Goal: Task Accomplishment & Management: Manage account settings

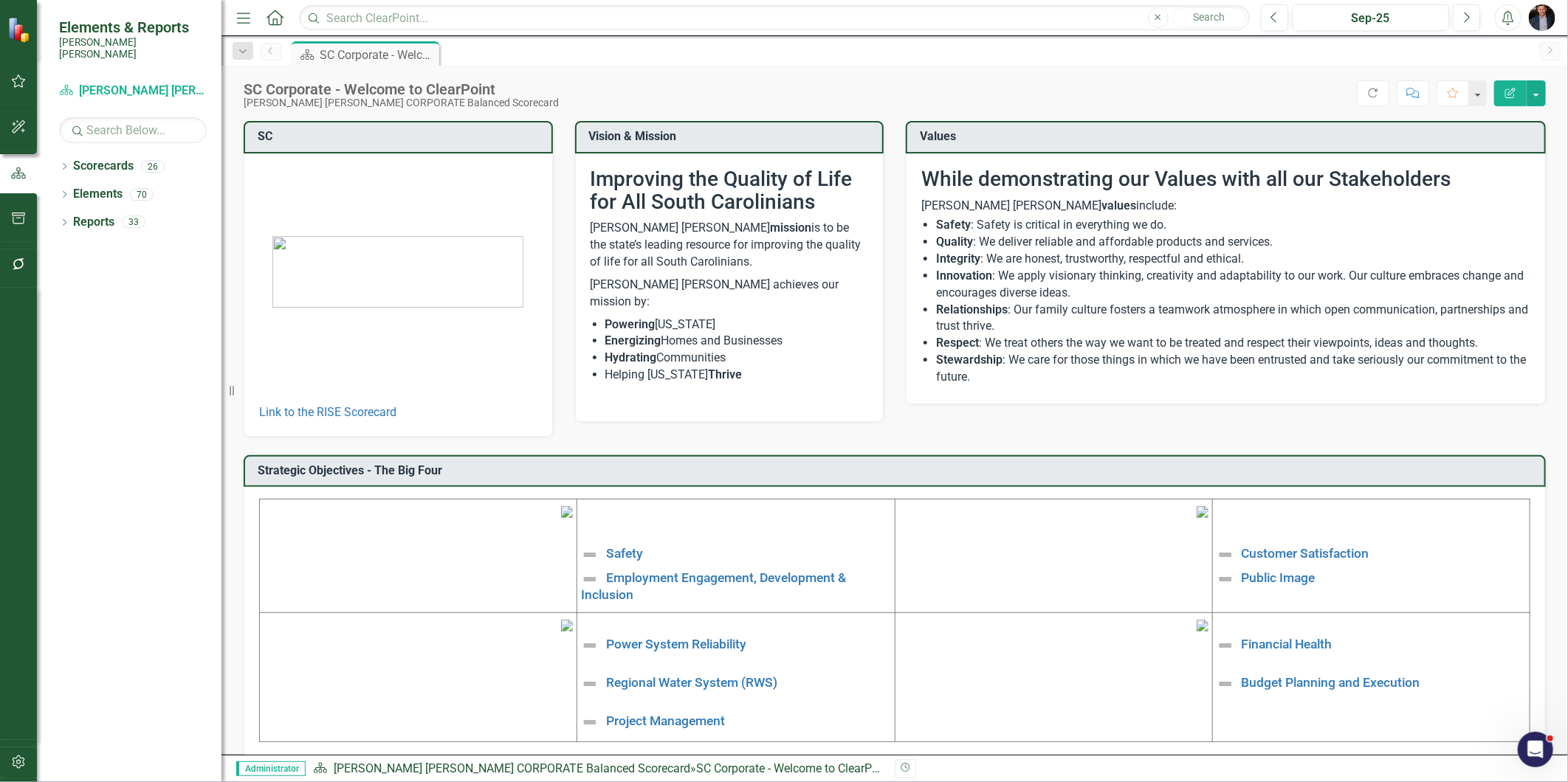
scroll to position [134, 0]
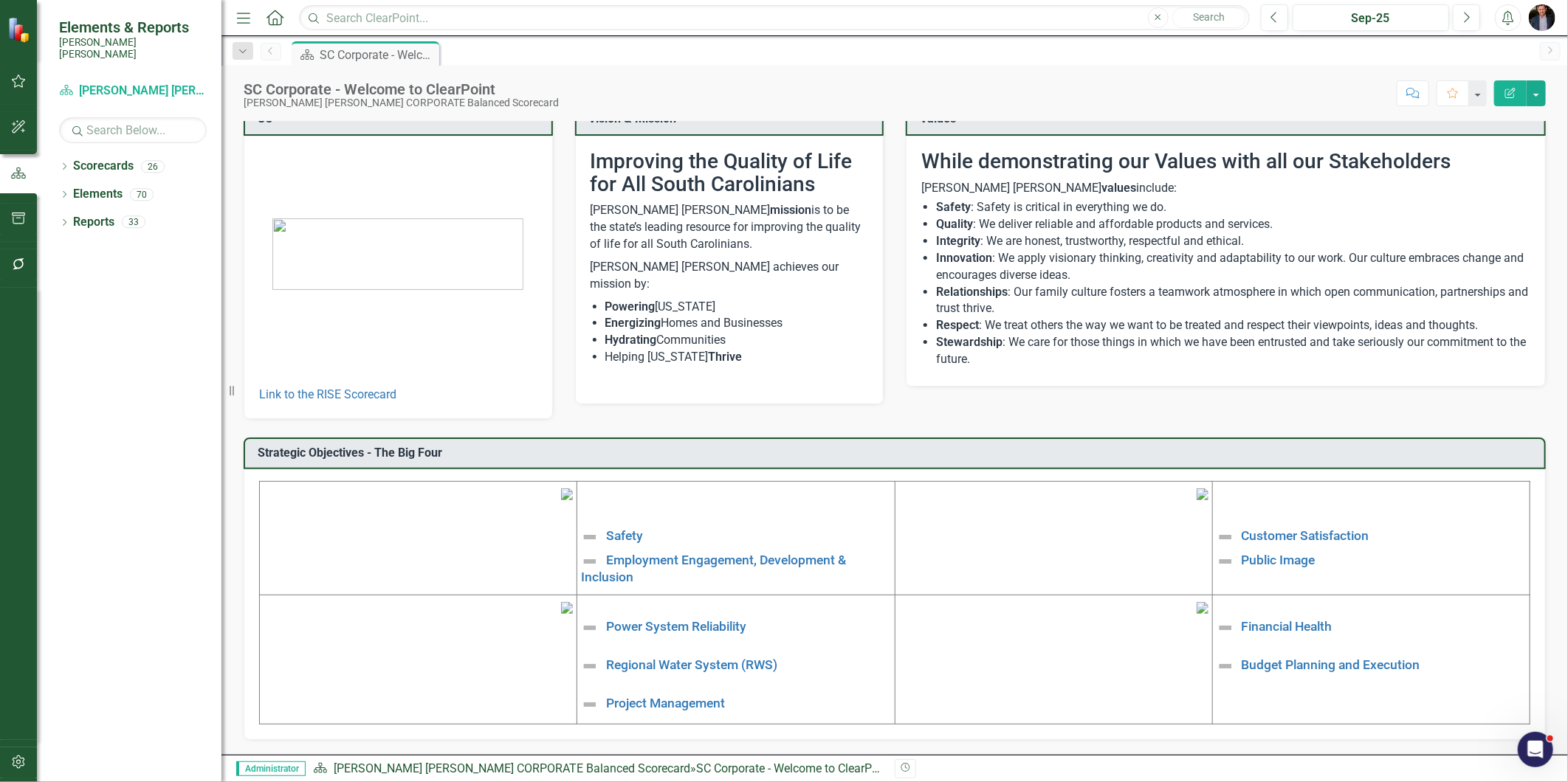
scroll to position [134, 0]
click at [1297, 658] on link "Budget Planning and Execution" at bounding box center [1330, 665] width 179 height 15
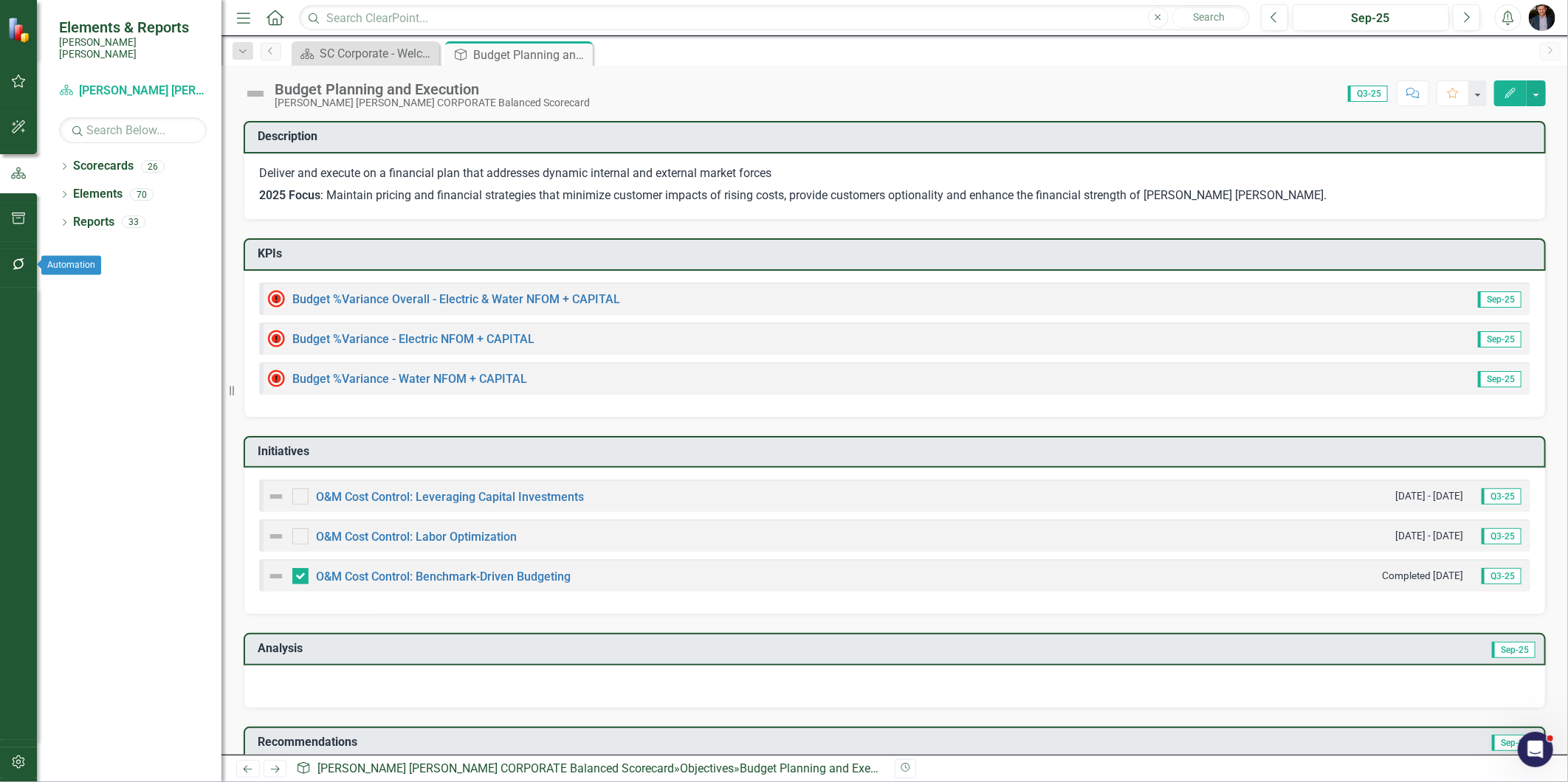
click at [11, 254] on button "button" at bounding box center [18, 264] width 33 height 31
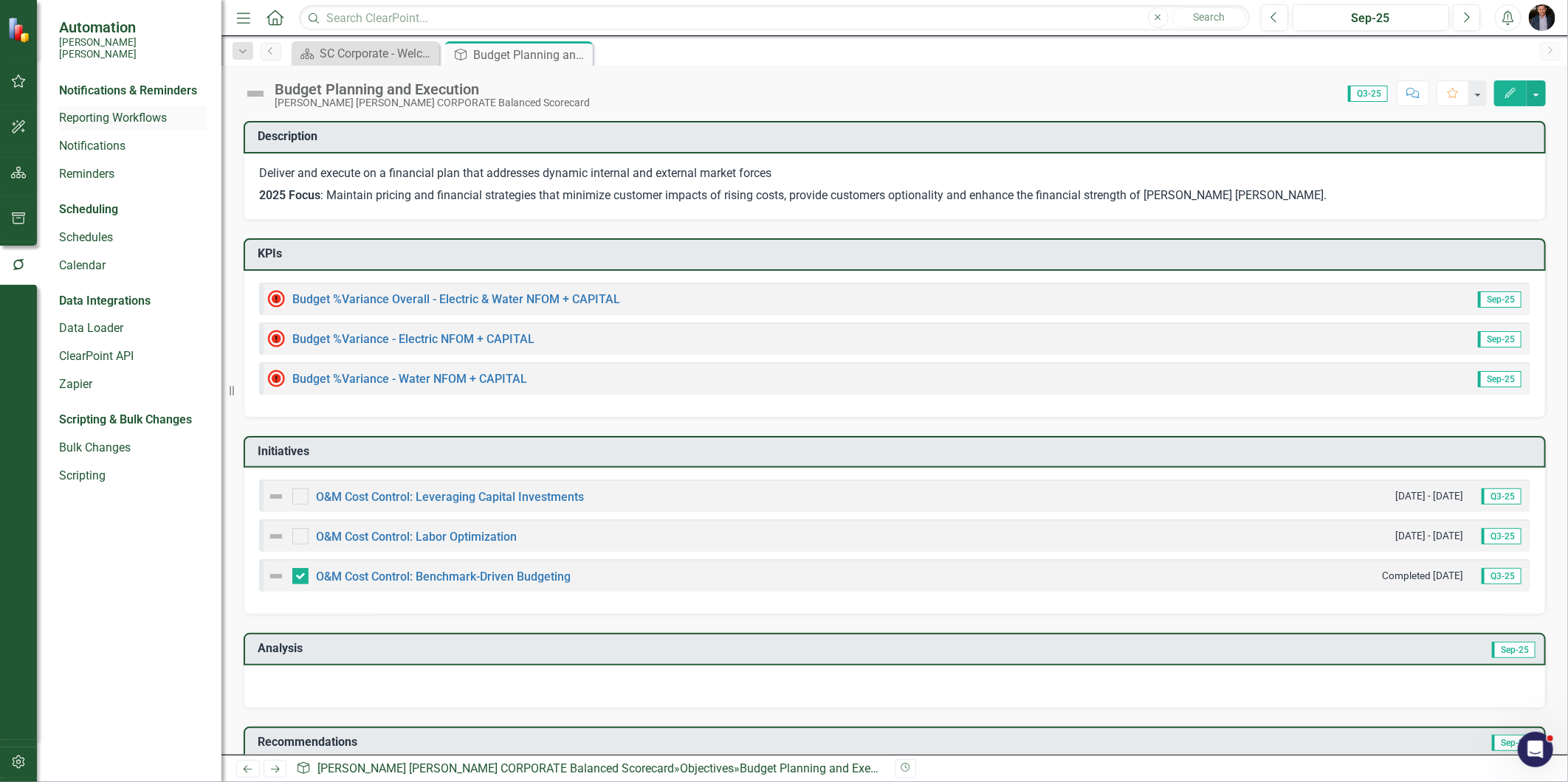
click at [109, 110] on link "Reporting Workflows" at bounding box center [132, 118] width 147 height 17
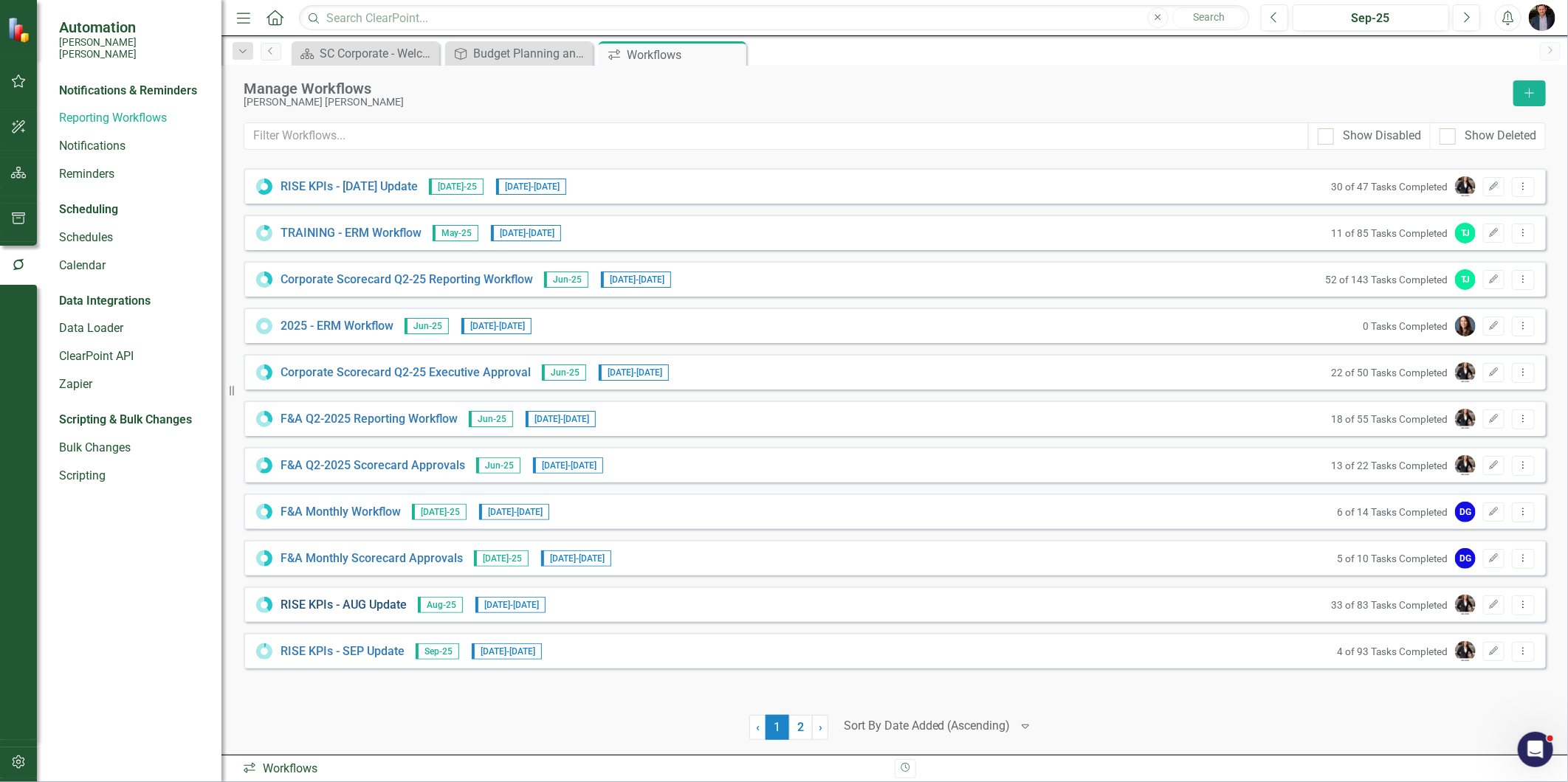
click at [371, 603] on link "RISE KPIs - AUG Update" at bounding box center [343, 605] width 126 height 17
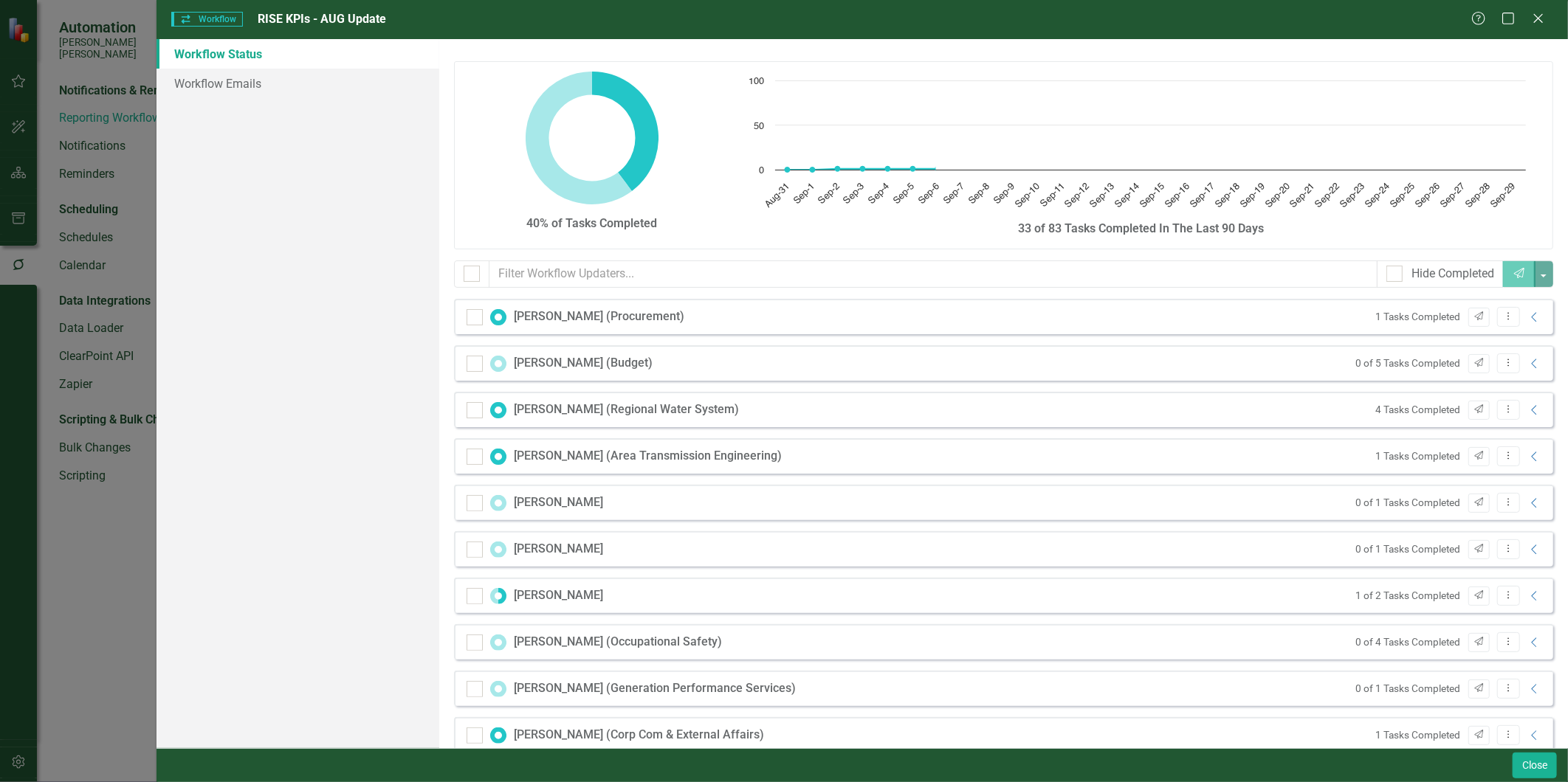
checkbox input "false"
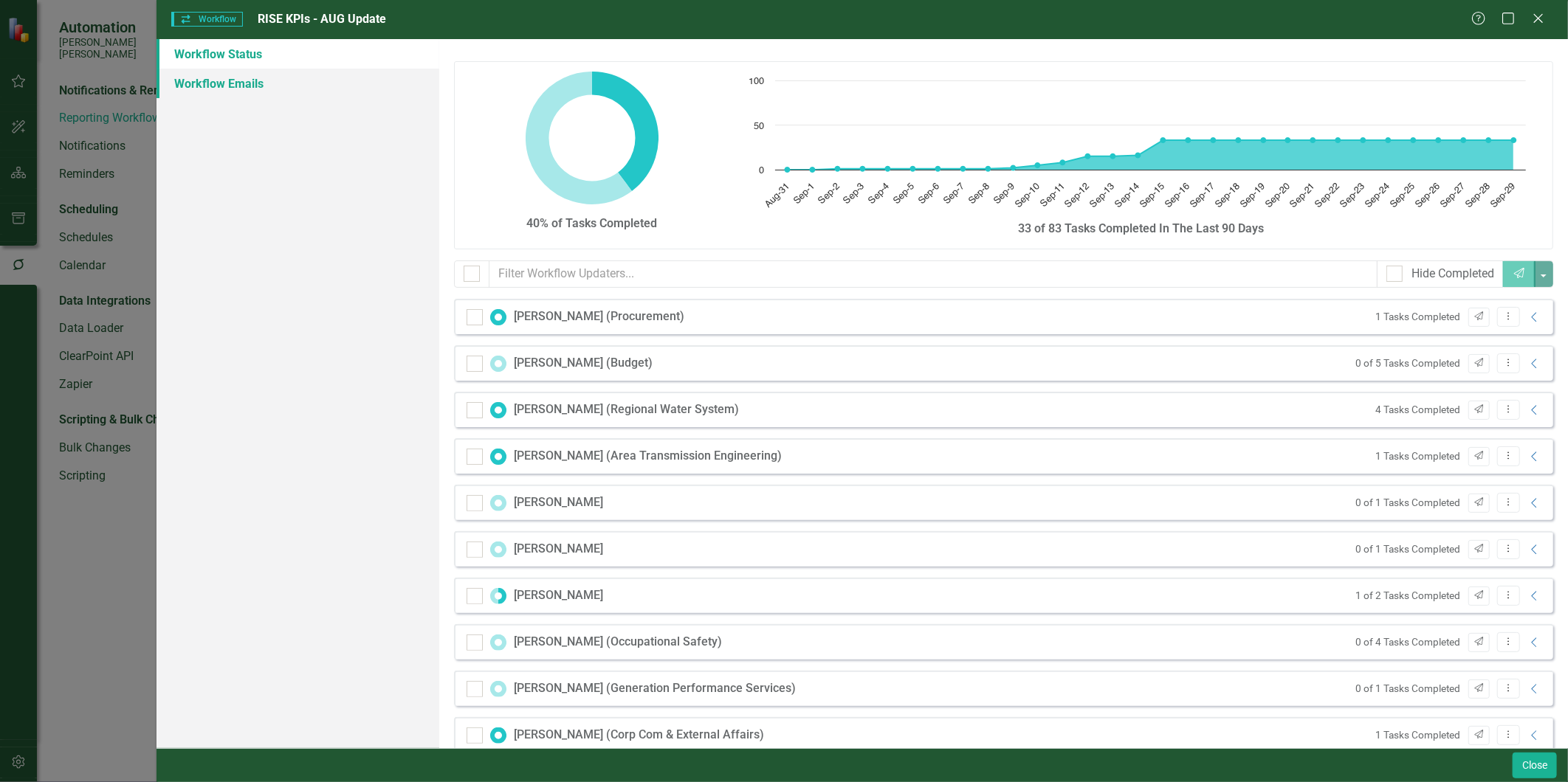
click at [253, 81] on link "Workflow Emails" at bounding box center [297, 83] width 282 height 29
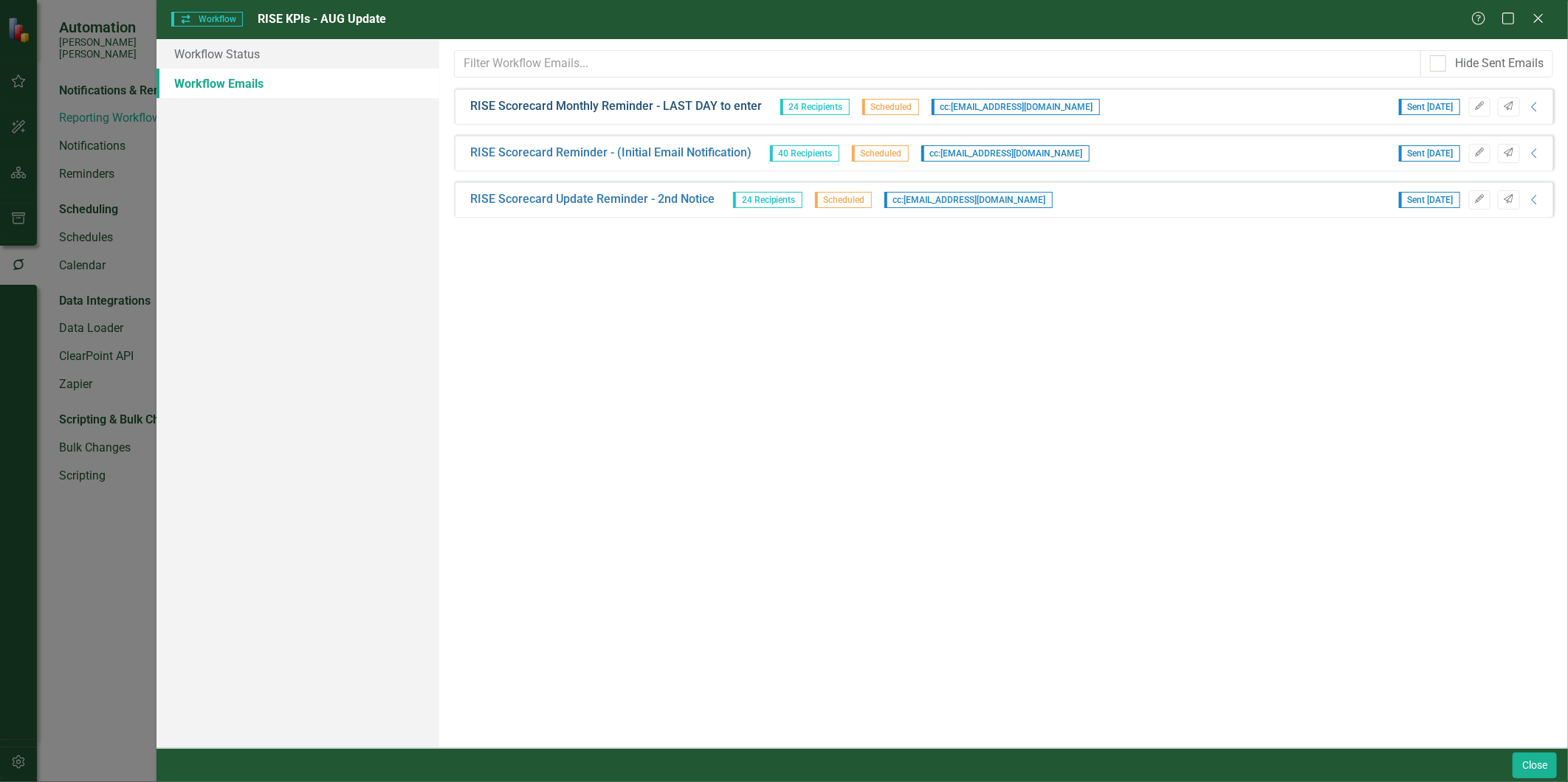
click at [709, 104] on link "RISE Scorecard Monthly Reminder - LAST DAY to enter" at bounding box center [616, 106] width 292 height 17
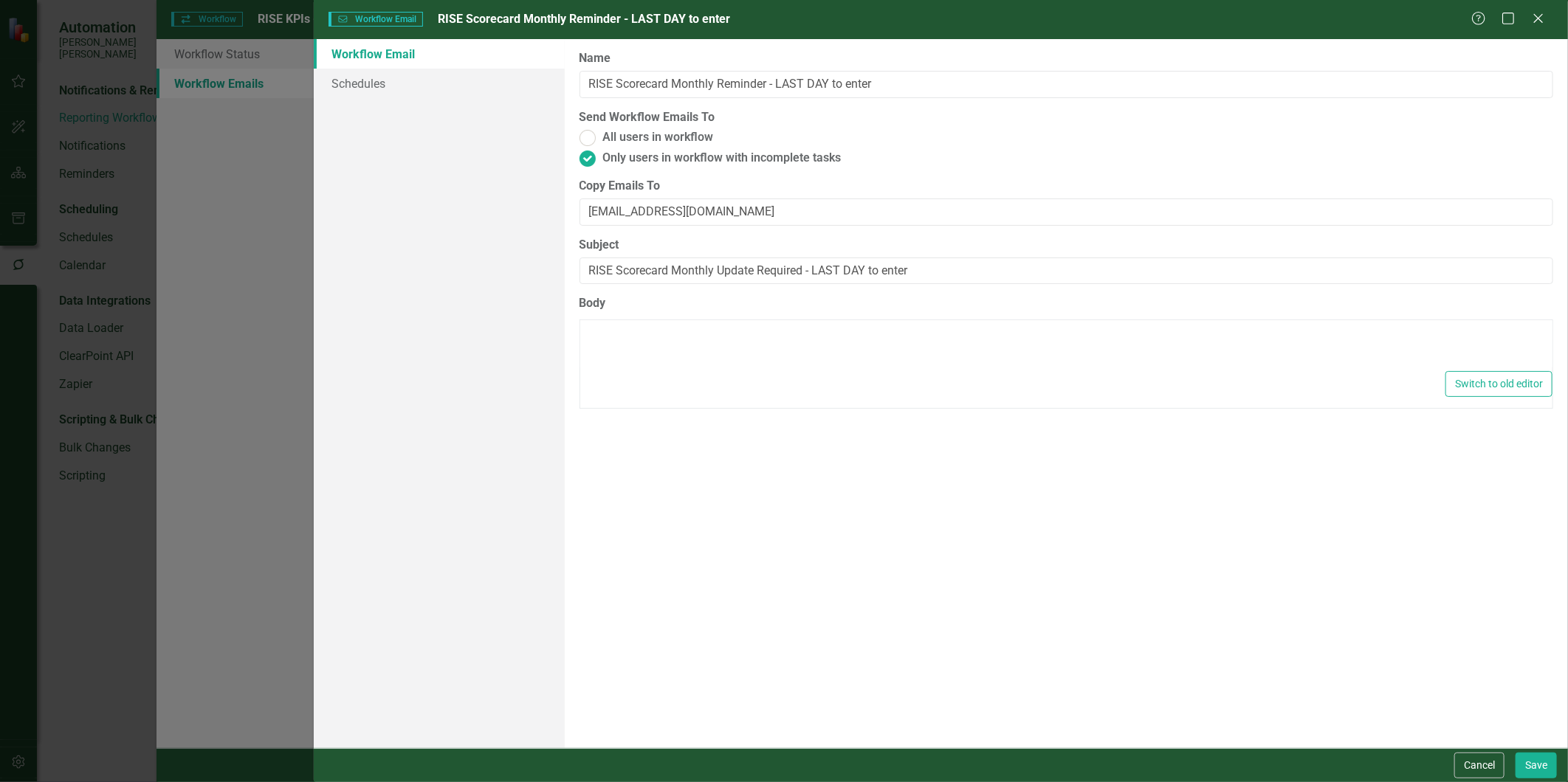
type textarea "<p>Dear {FirstName},</p> <p>[DATE] is the last day to update and mark your RISE…"
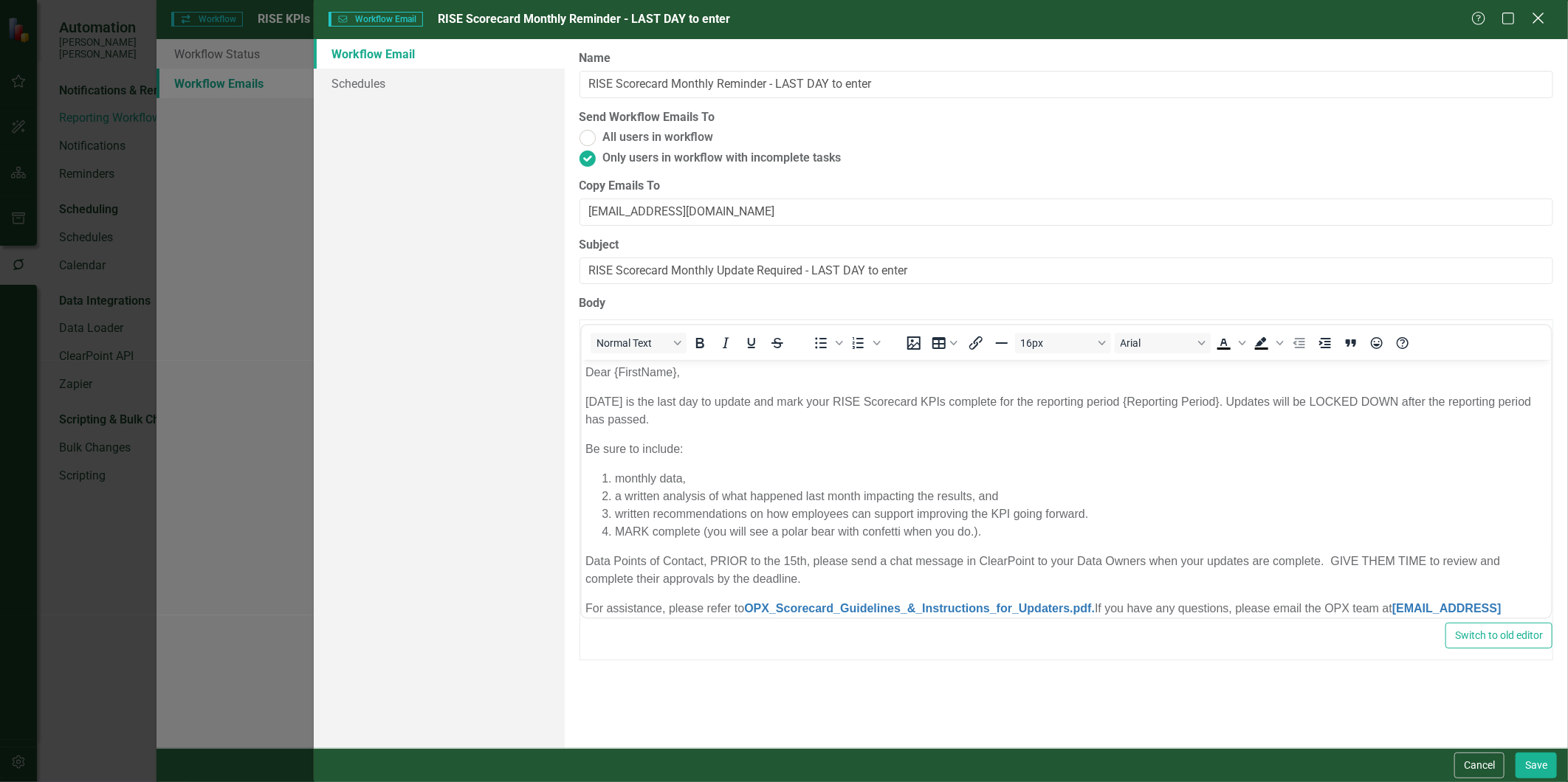
click at [1544, 19] on icon "Close" at bounding box center [1538, 18] width 19 height 14
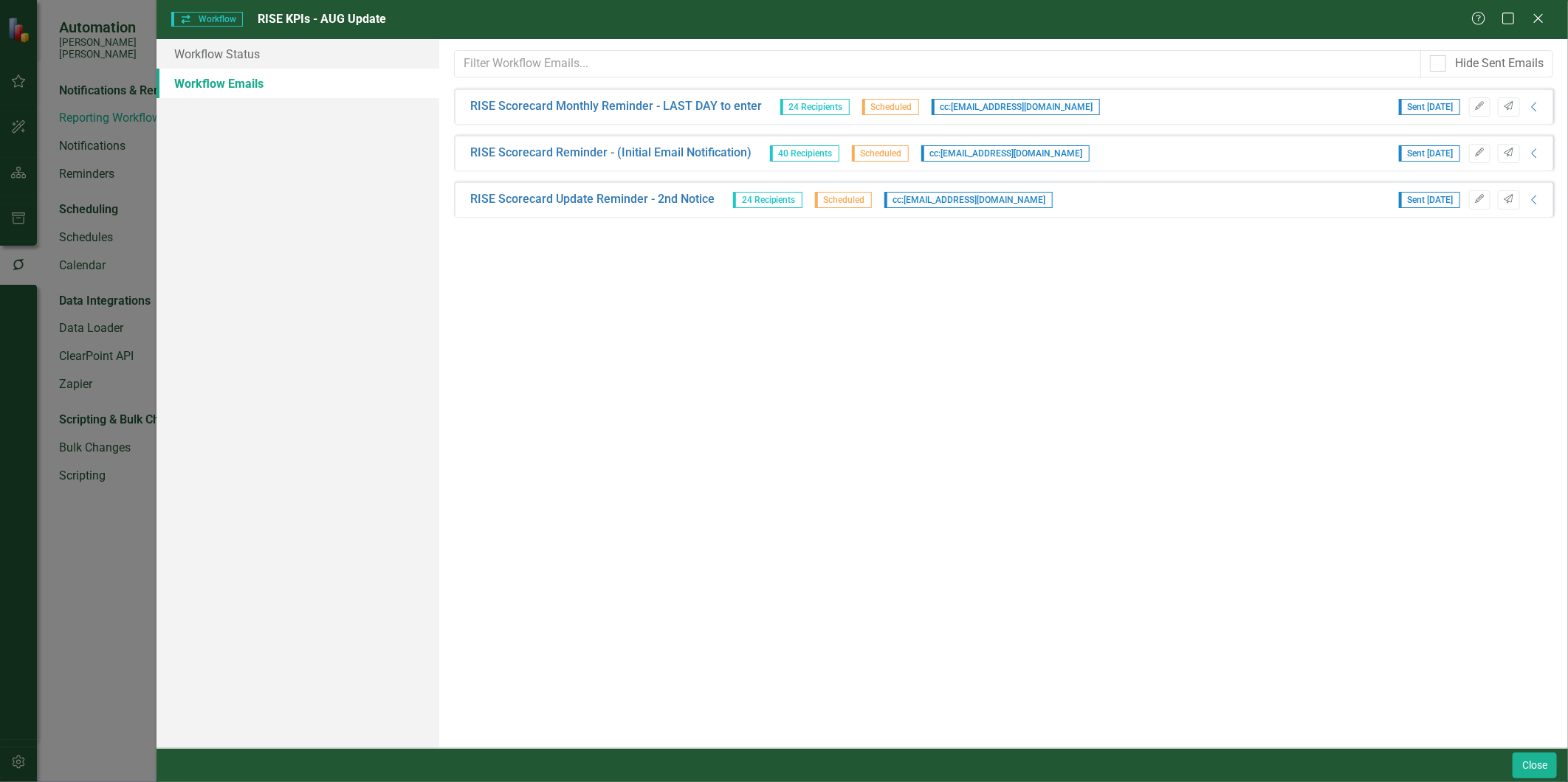
drag, startPoint x: 640, startPoint y: 33, endPoint x: 338, endPoint y: 476, distance: 536.1
click at [155, 574] on div "Workflow Workflow RISE KPIs - AUG Update Help Maximize Close Workflow Status Wo…" at bounding box center [784, 391] width 1568 height 782
click at [1533, 9] on div "Workflow Workflow RISE KPIs - AUG Update Help Maximize Close" at bounding box center [862, 20] width 1412 height 39
click at [1540, 23] on icon "Close" at bounding box center [1538, 18] width 19 height 14
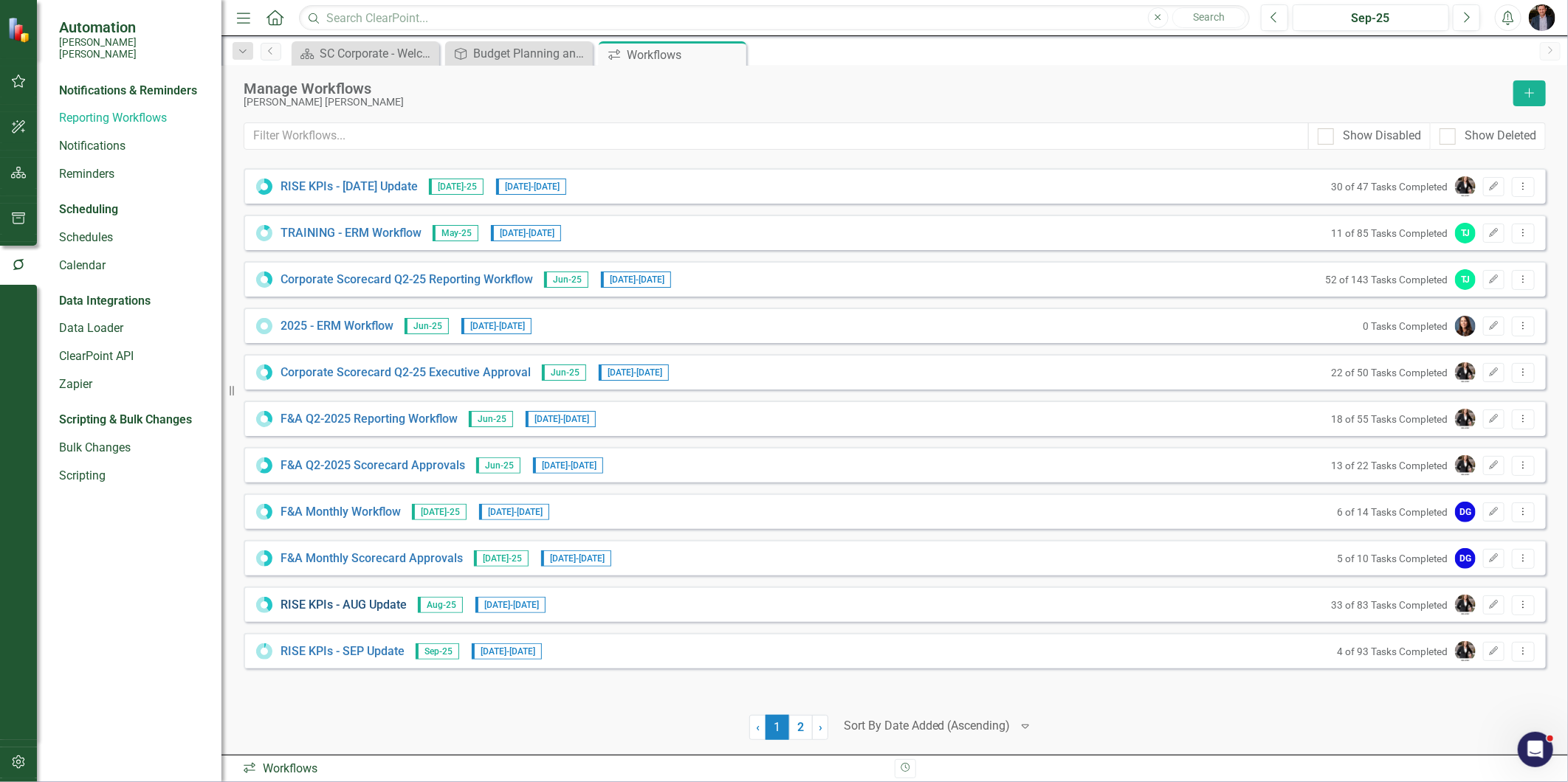
click at [368, 608] on link "RISE KPIs - AUG Update" at bounding box center [343, 605] width 126 height 17
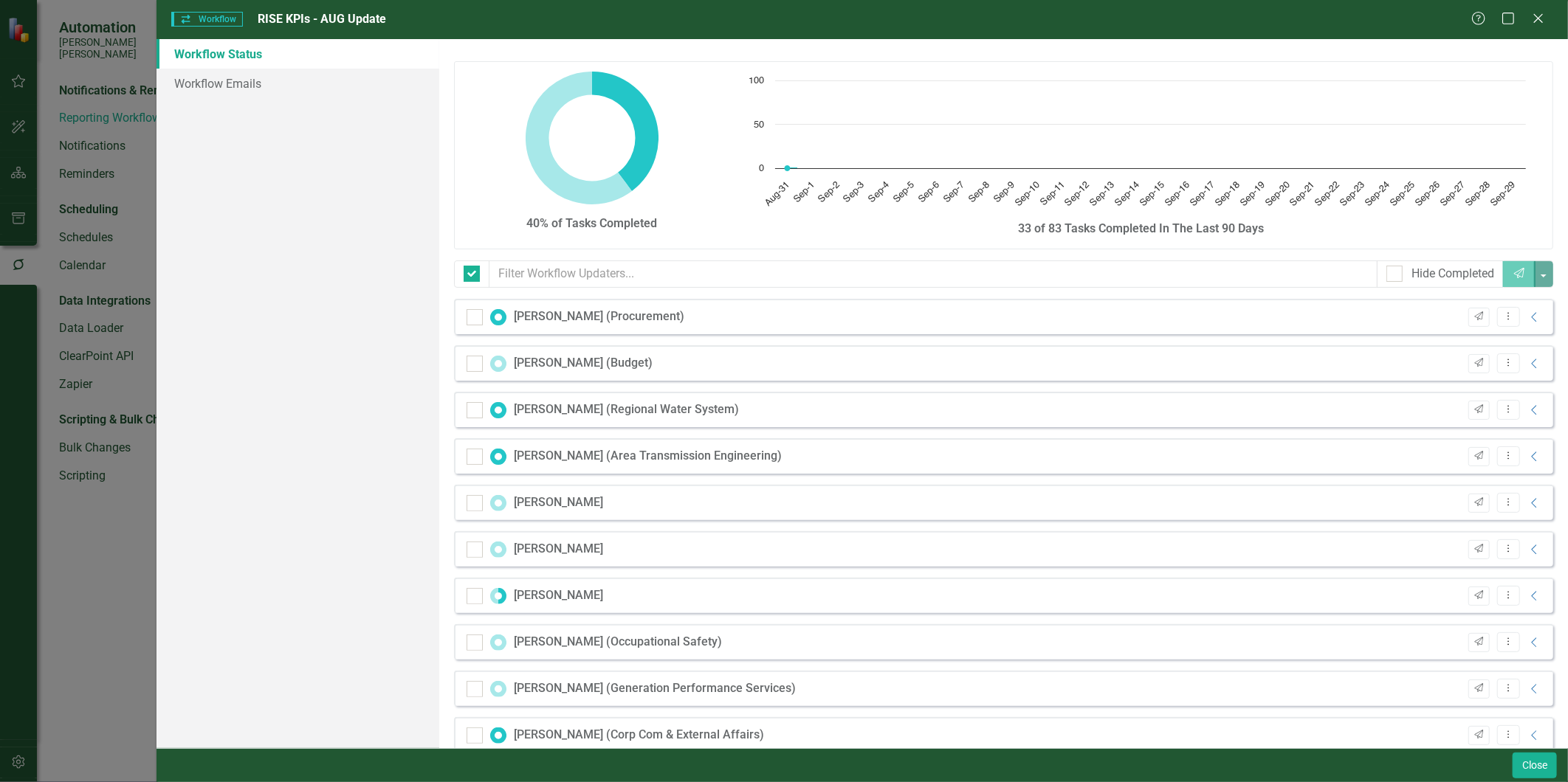
checkbox input "false"
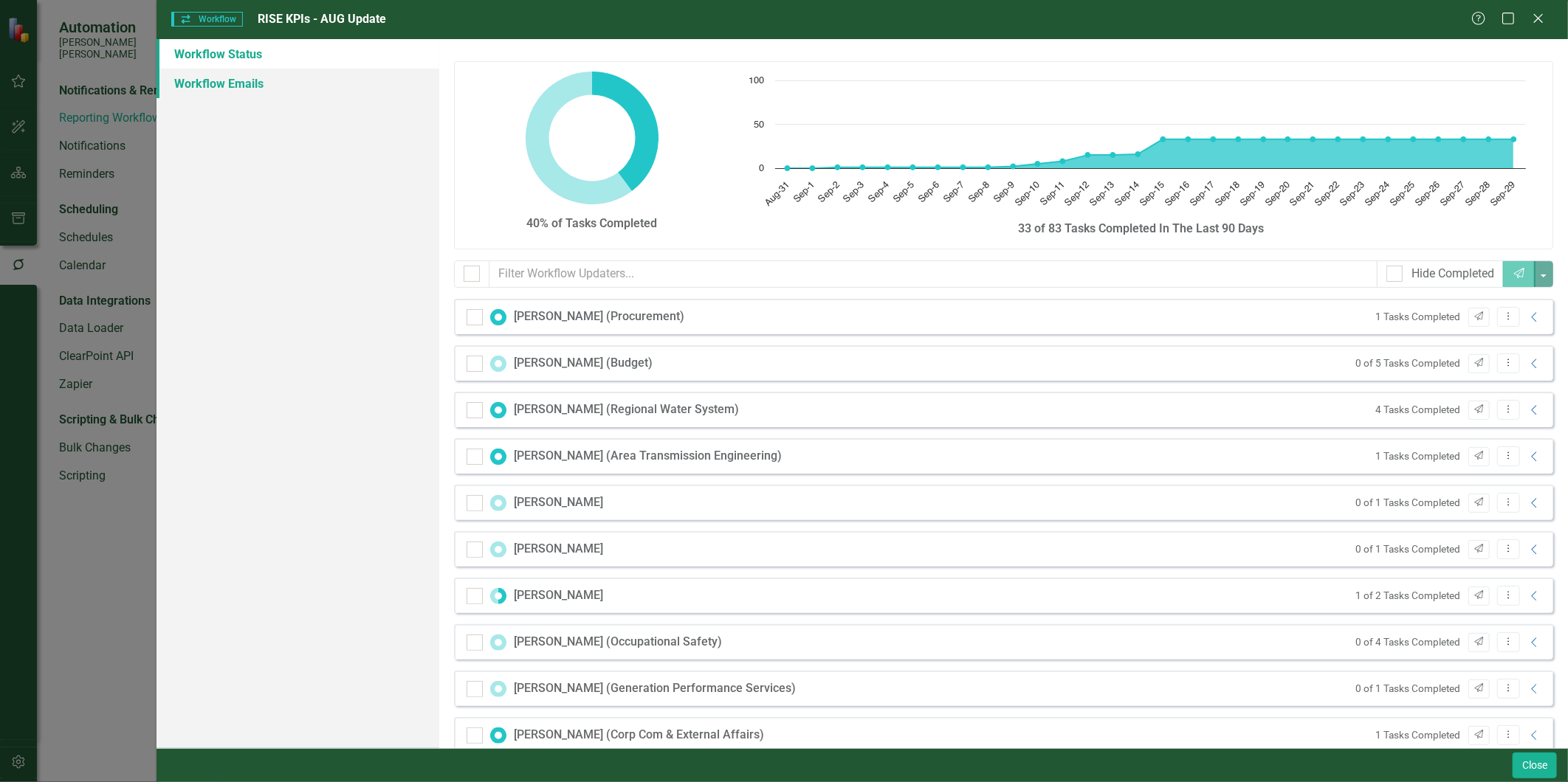
click at [220, 81] on link "Workflow Emails" at bounding box center [297, 83] width 282 height 29
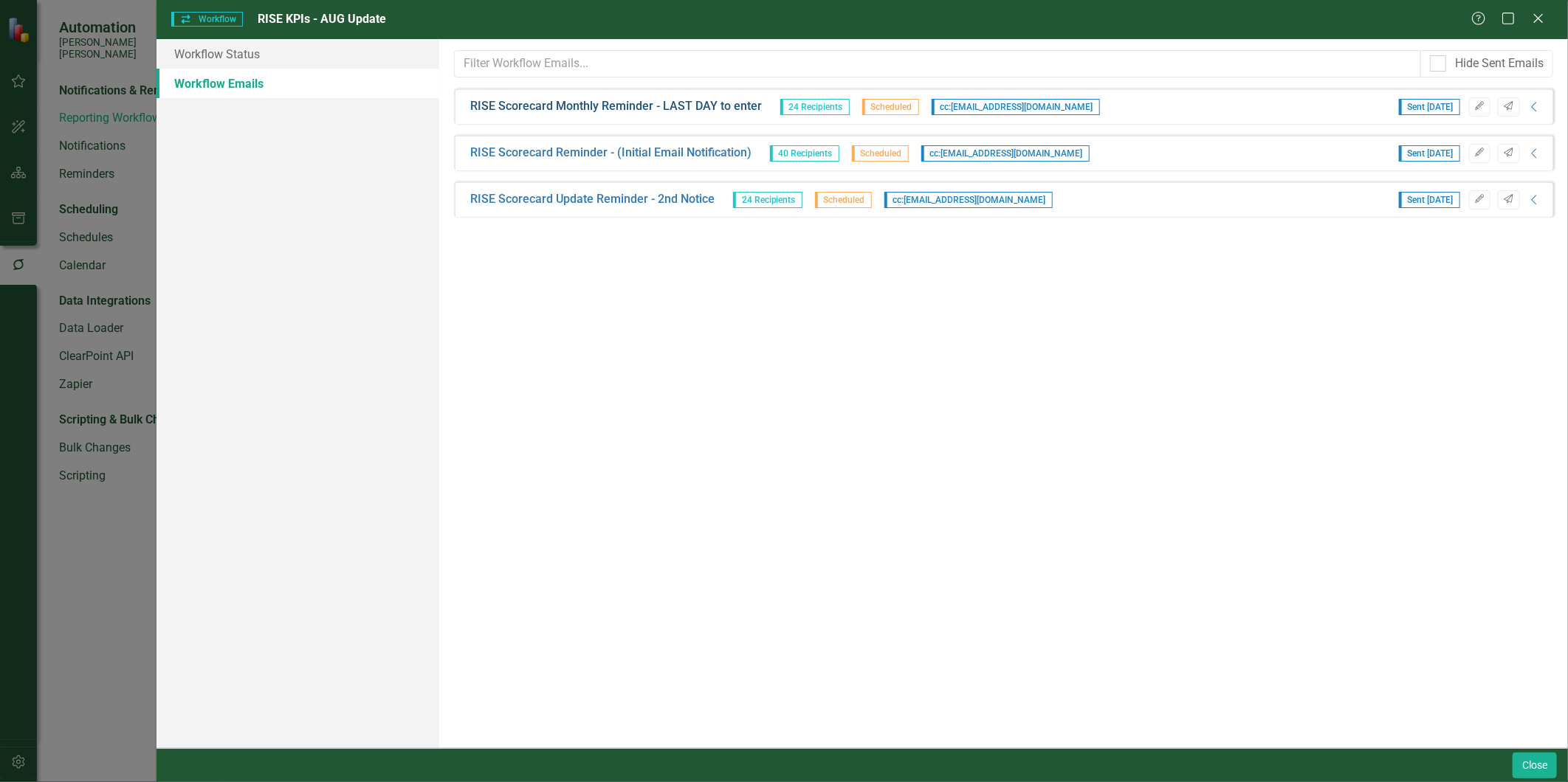
click at [657, 104] on link "RISE Scorecard Monthly Reminder - LAST DAY to enter" at bounding box center [616, 106] width 292 height 17
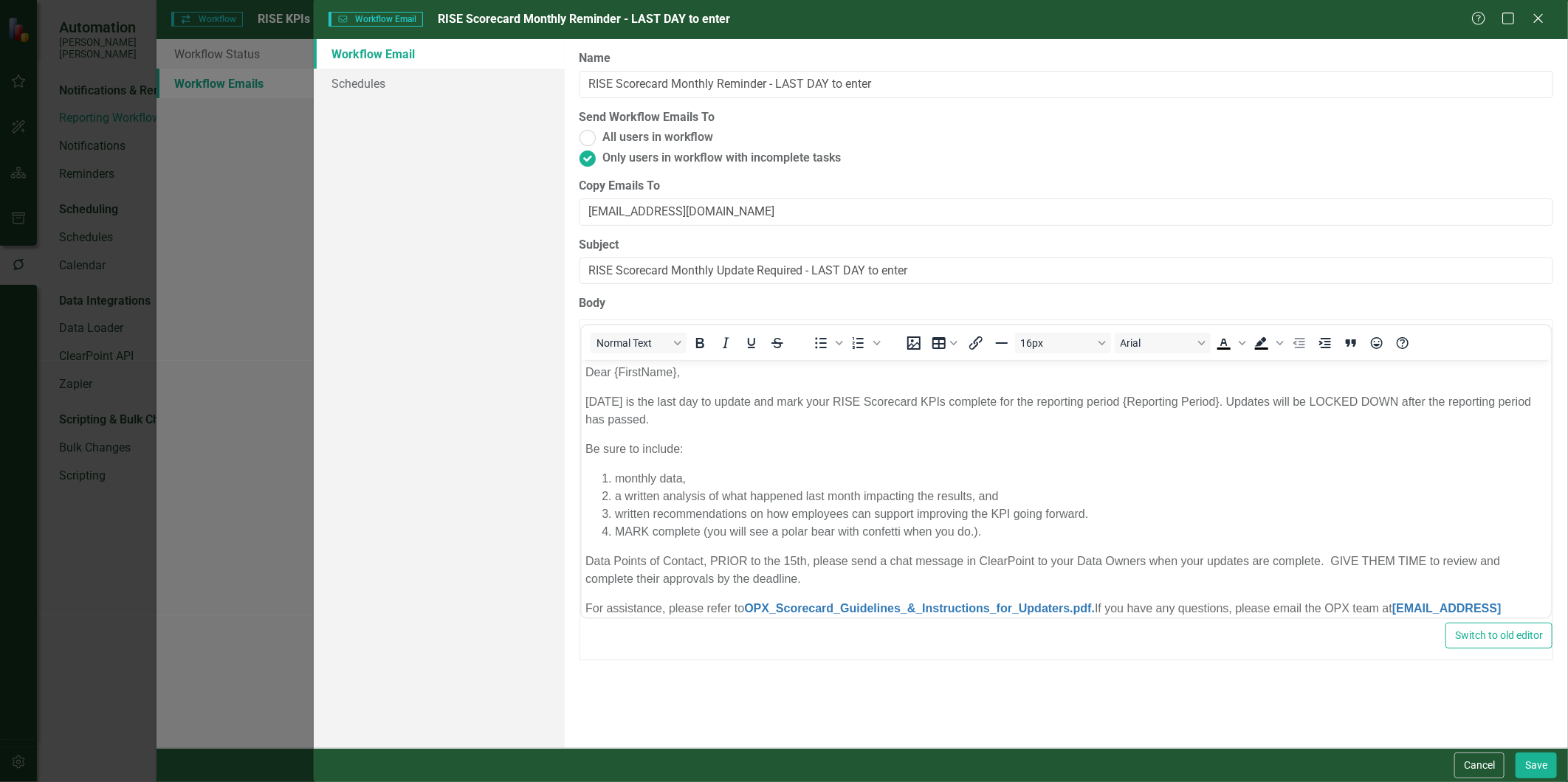
scroll to position [297, 0]
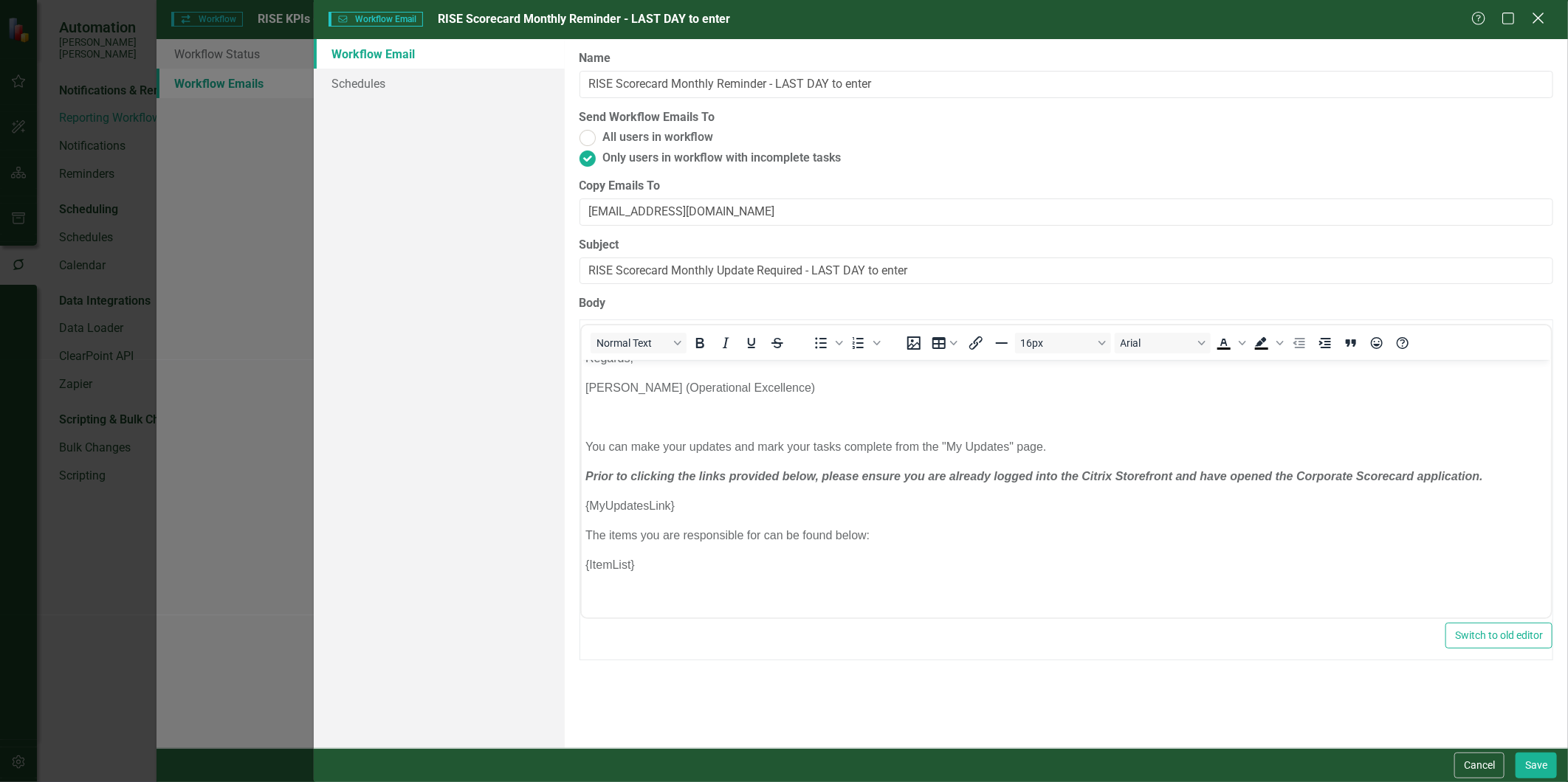
click at [1540, 15] on icon "Close" at bounding box center [1538, 18] width 19 height 14
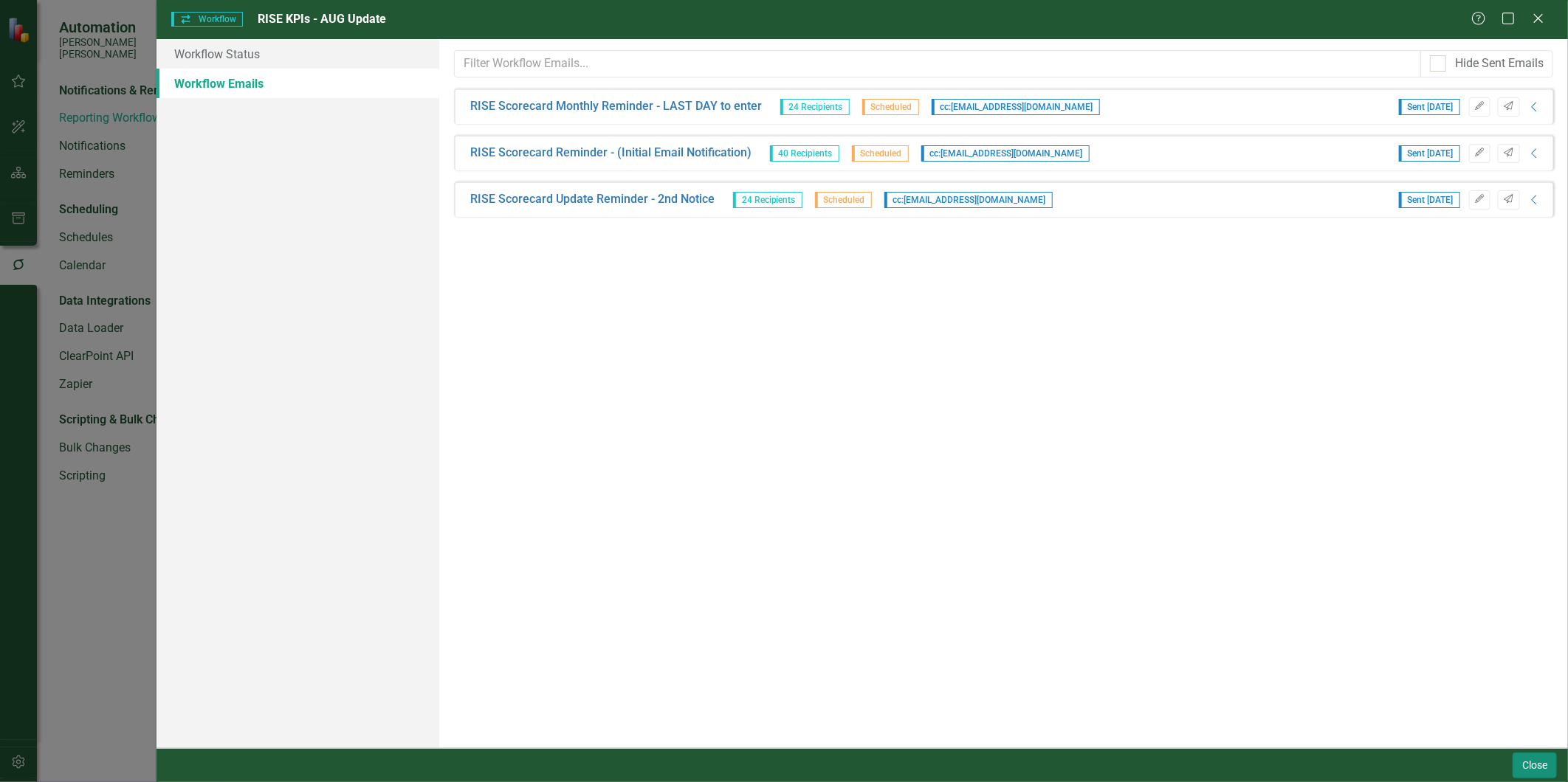
click at [1539, 761] on button "Close" at bounding box center [1535, 765] width 45 height 26
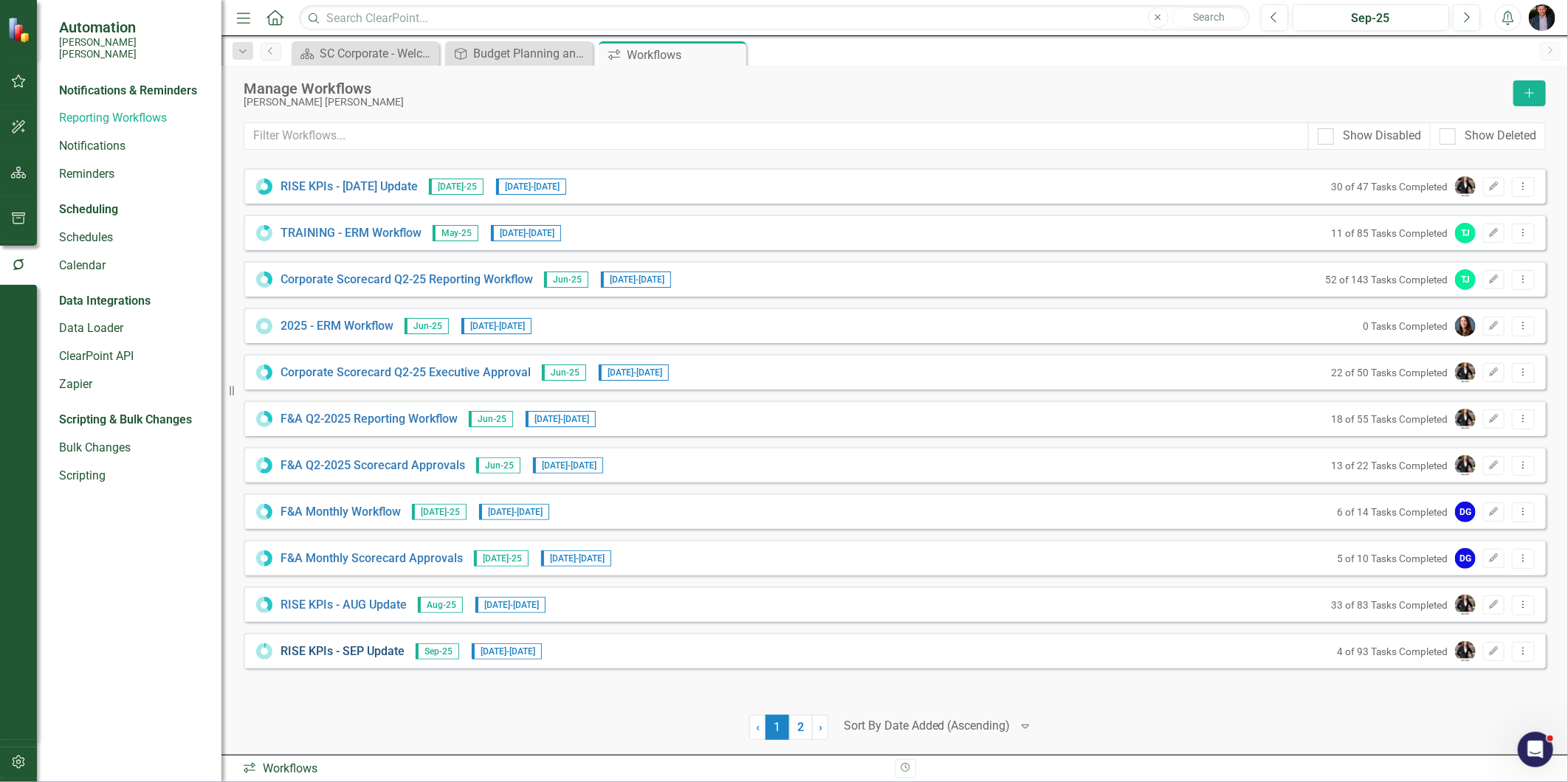
click at [338, 653] on link "RISE KPIs - SEP Update" at bounding box center [342, 652] width 124 height 17
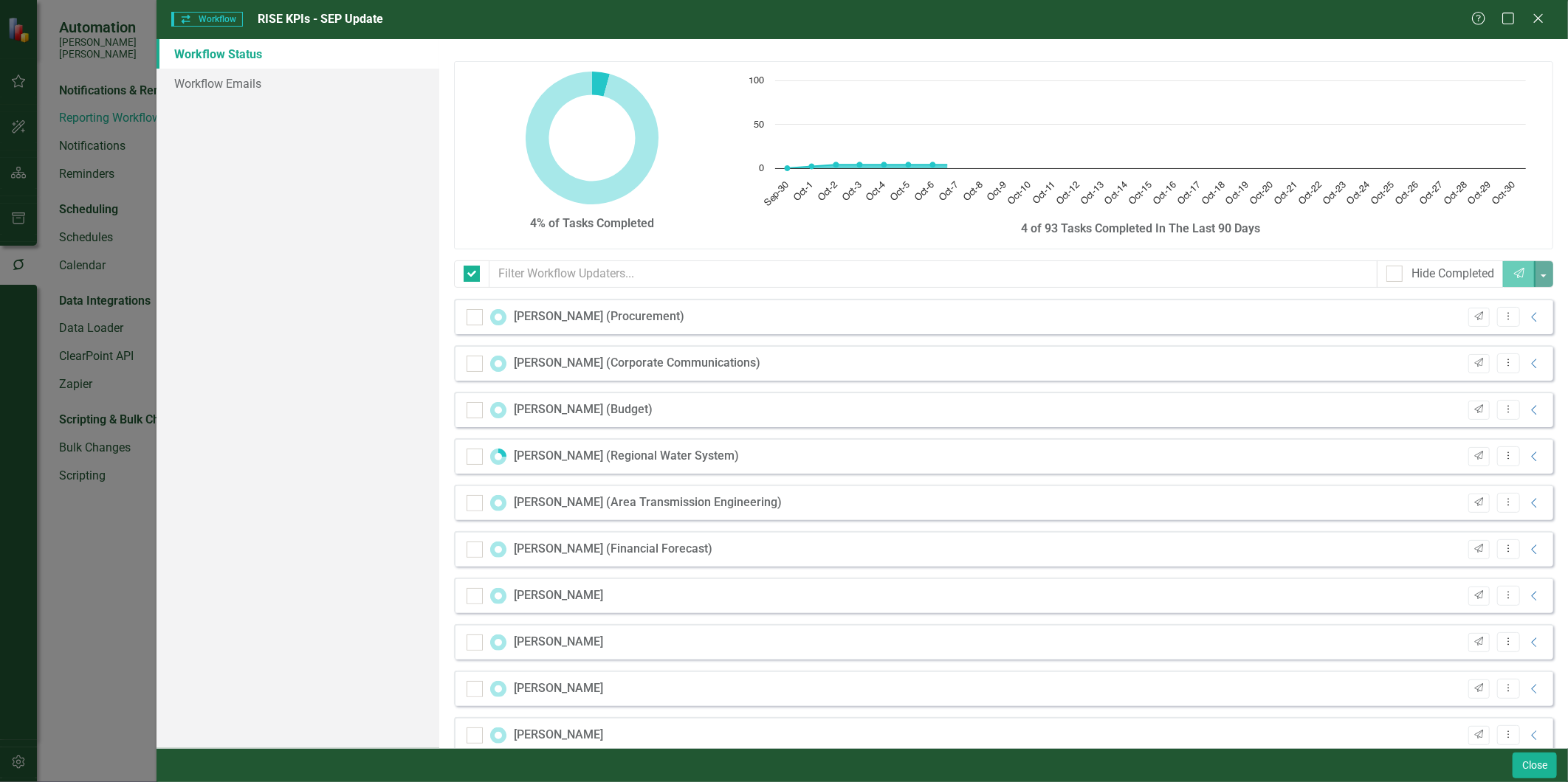
checkbox input "false"
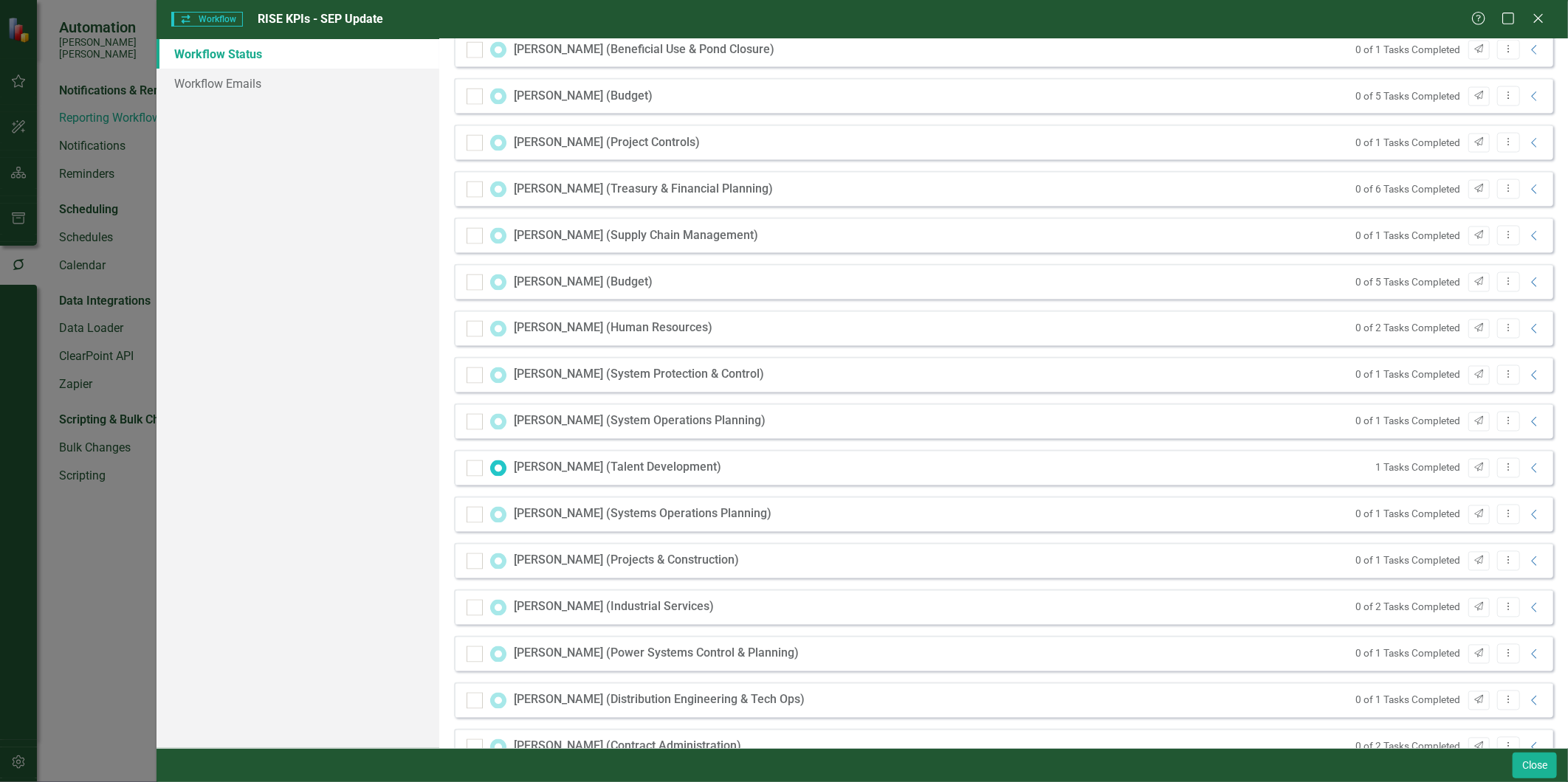
scroll to position [1700, 0]
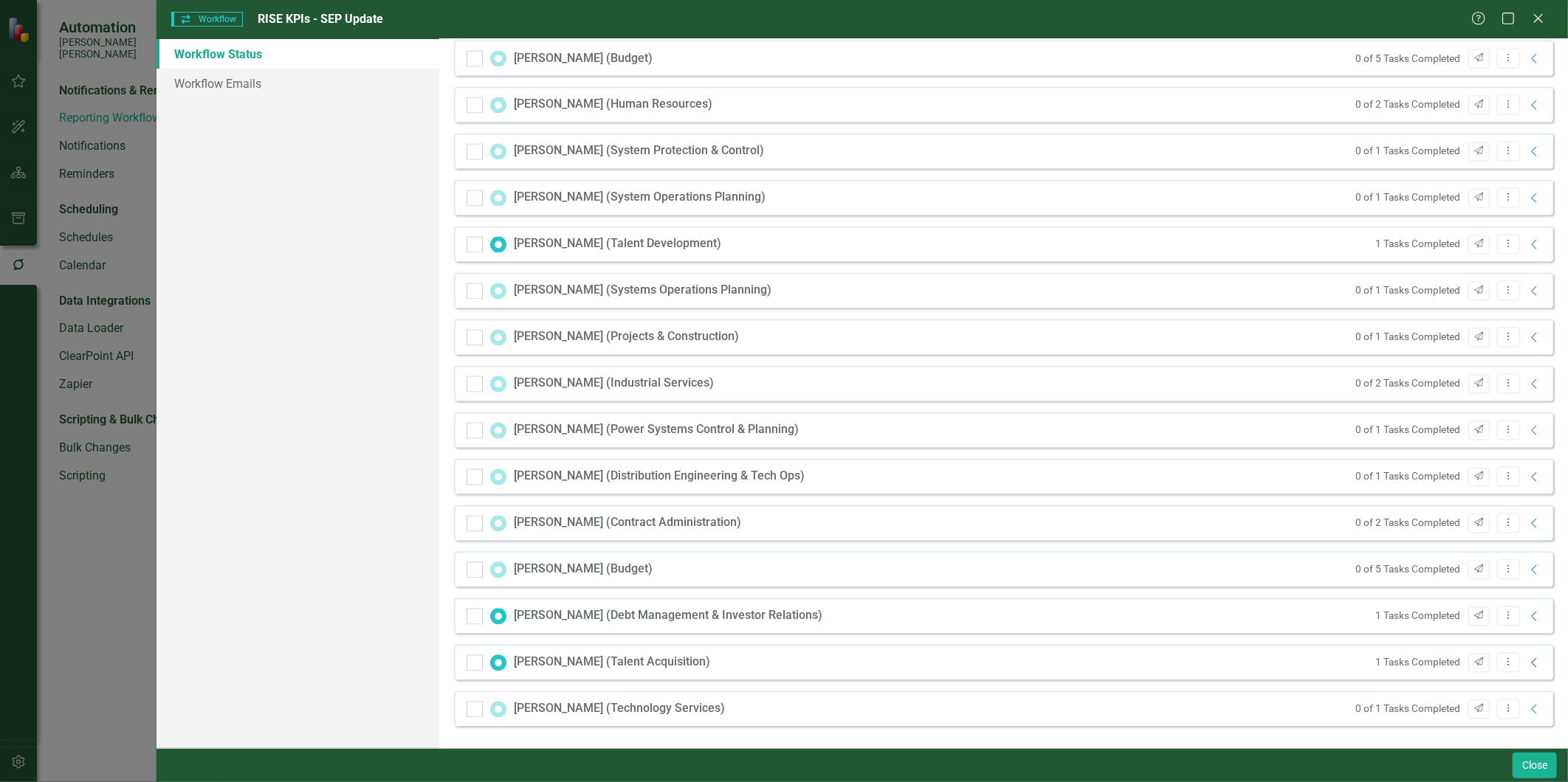
click at [1527, 662] on icon "Collapse" at bounding box center [1534, 663] width 15 height 12
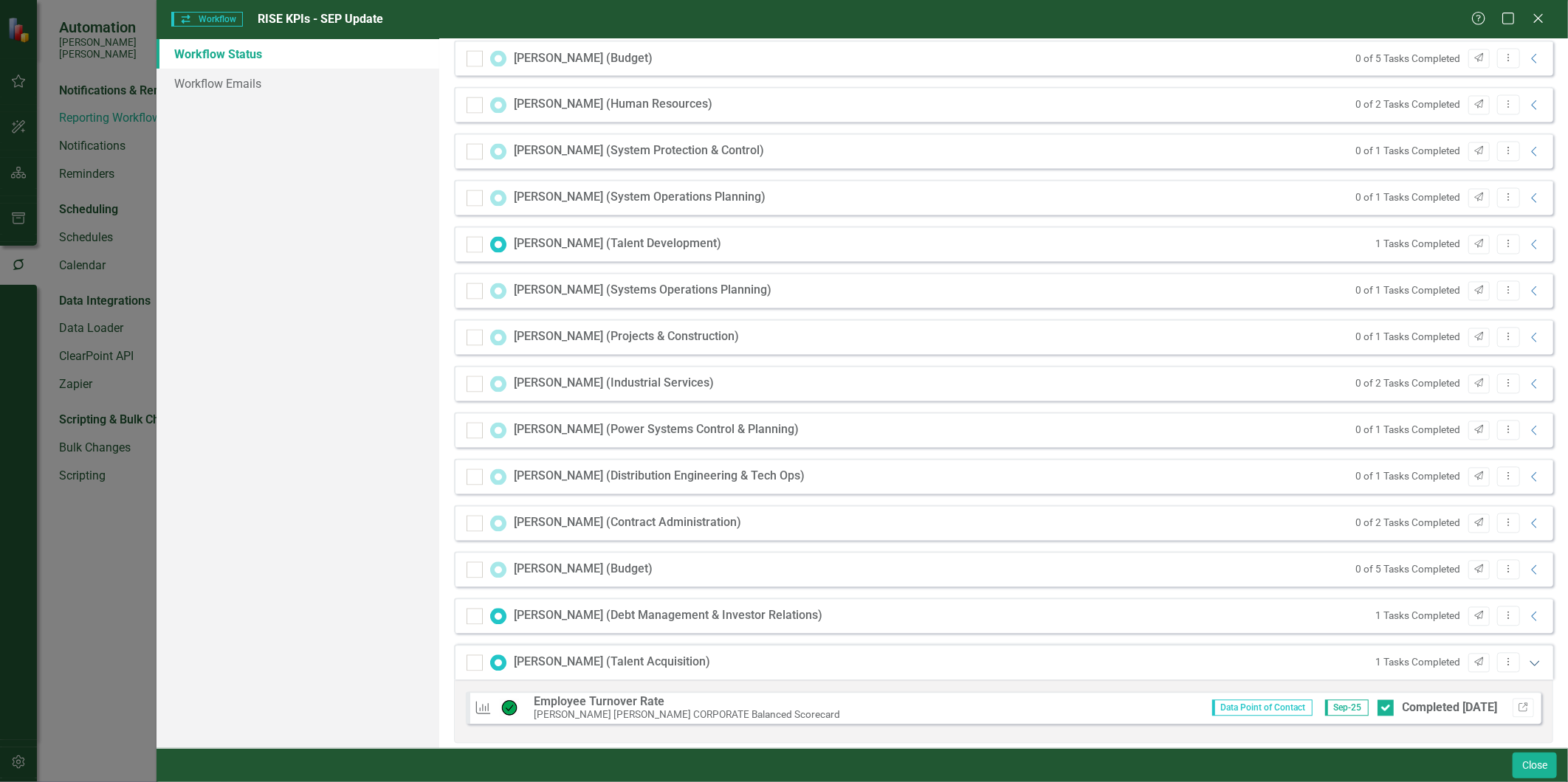
click at [1527, 662] on icon "Expanded" at bounding box center [1534, 663] width 15 height 12
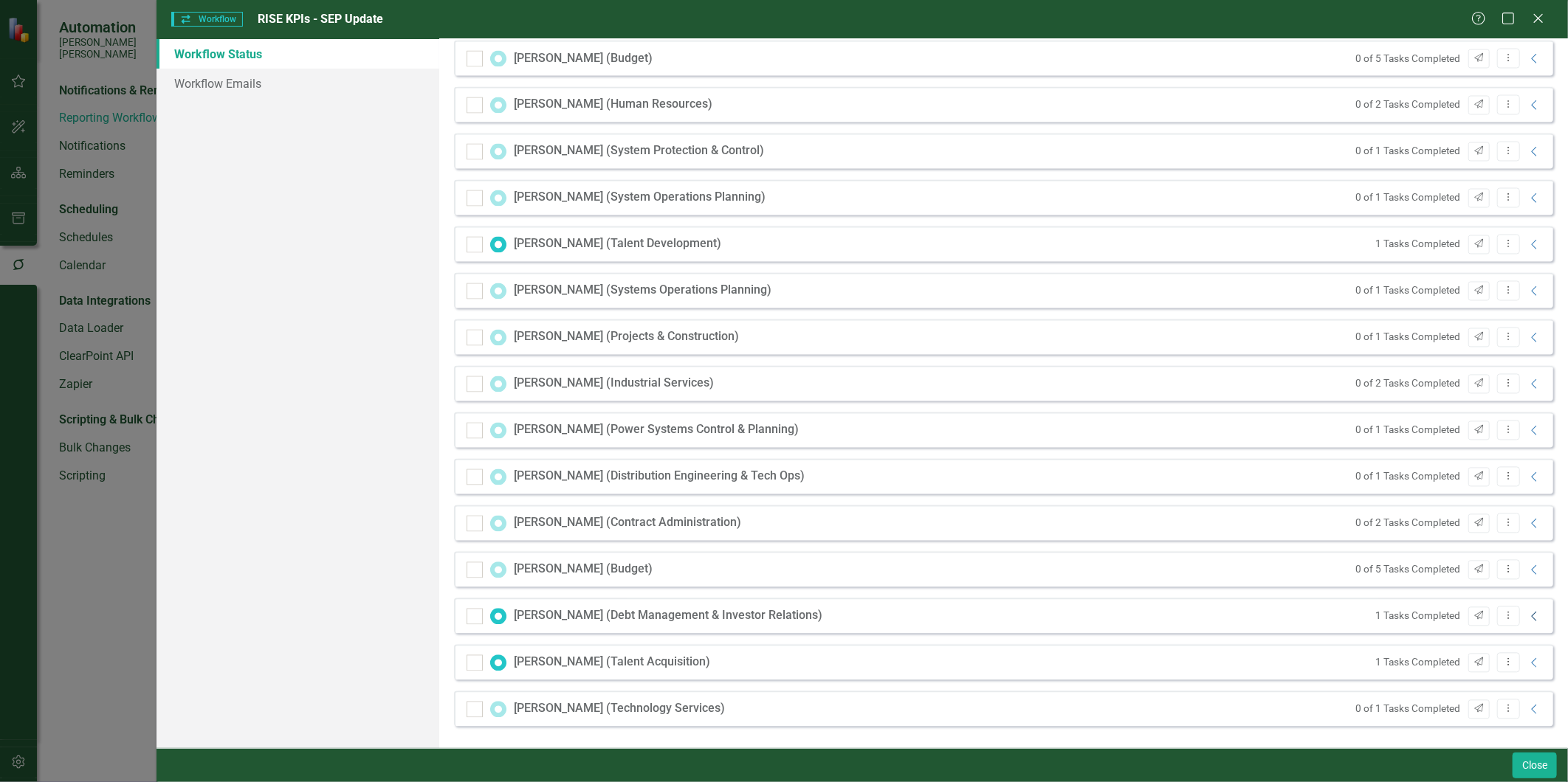
click at [1527, 617] on icon "Collapse" at bounding box center [1534, 616] width 15 height 12
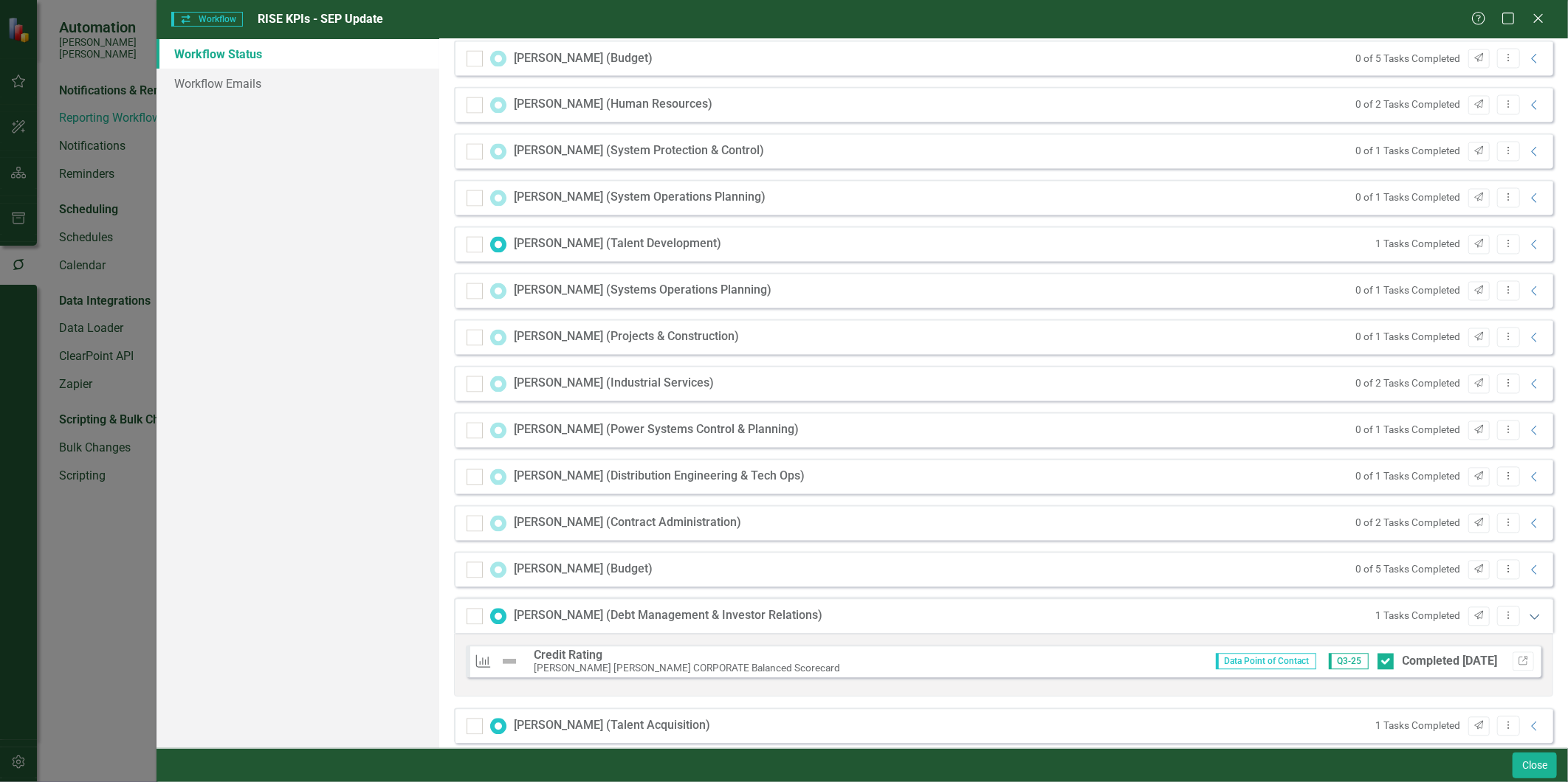
click at [1527, 617] on icon "Expanded" at bounding box center [1534, 616] width 15 height 12
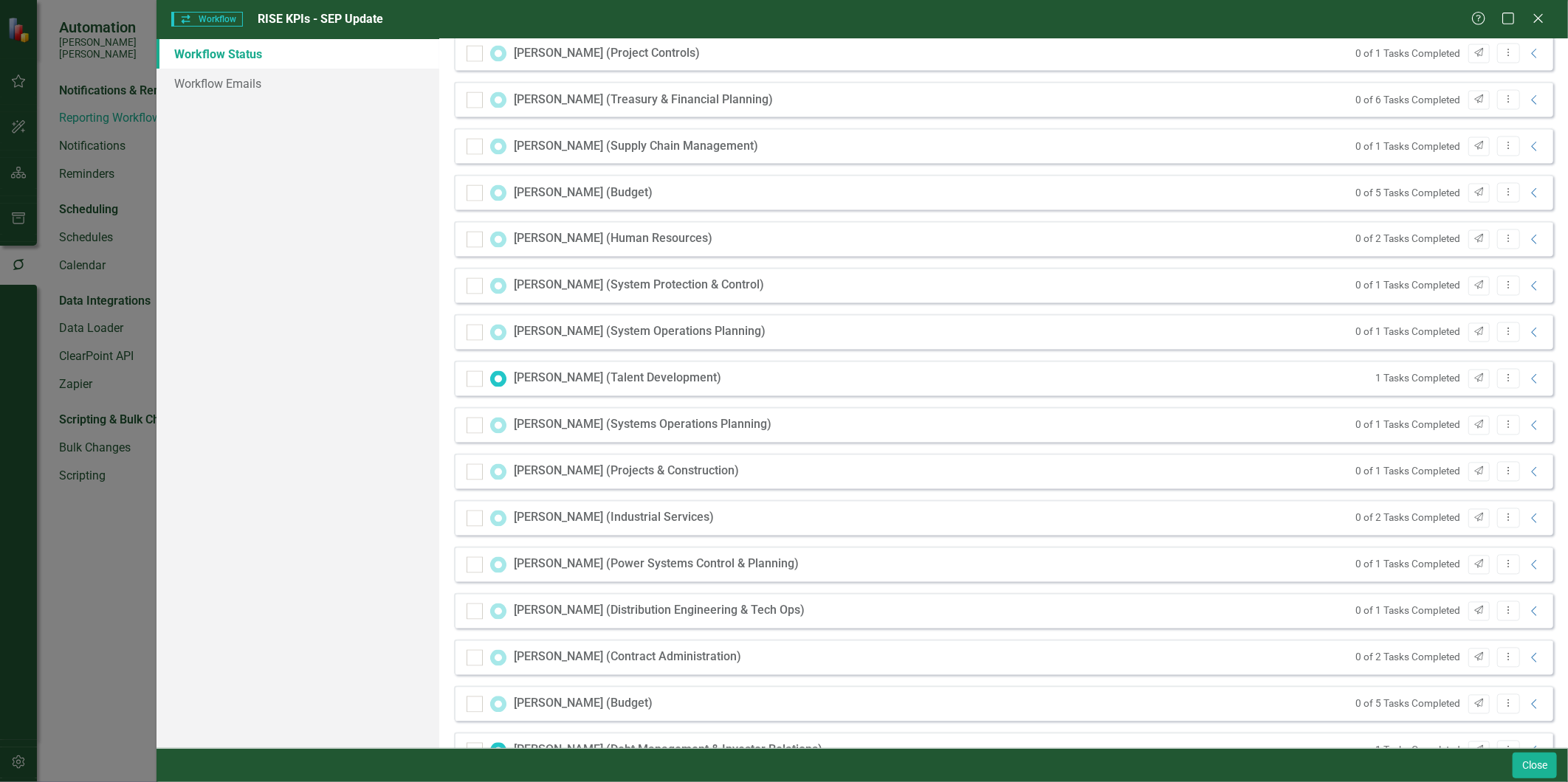
scroll to position [1535, 0]
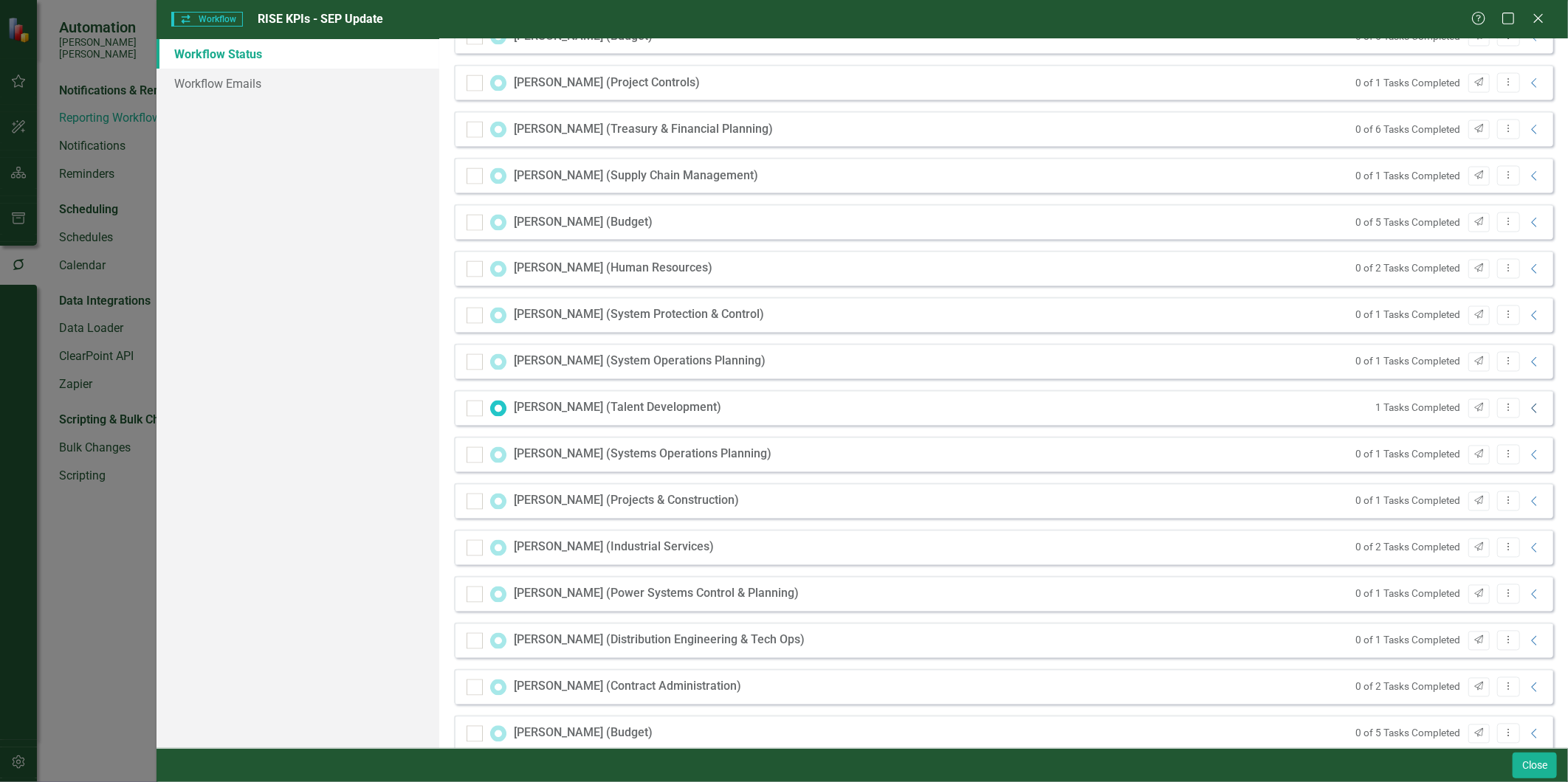
click at [1527, 407] on icon "Collapse" at bounding box center [1534, 408] width 15 height 12
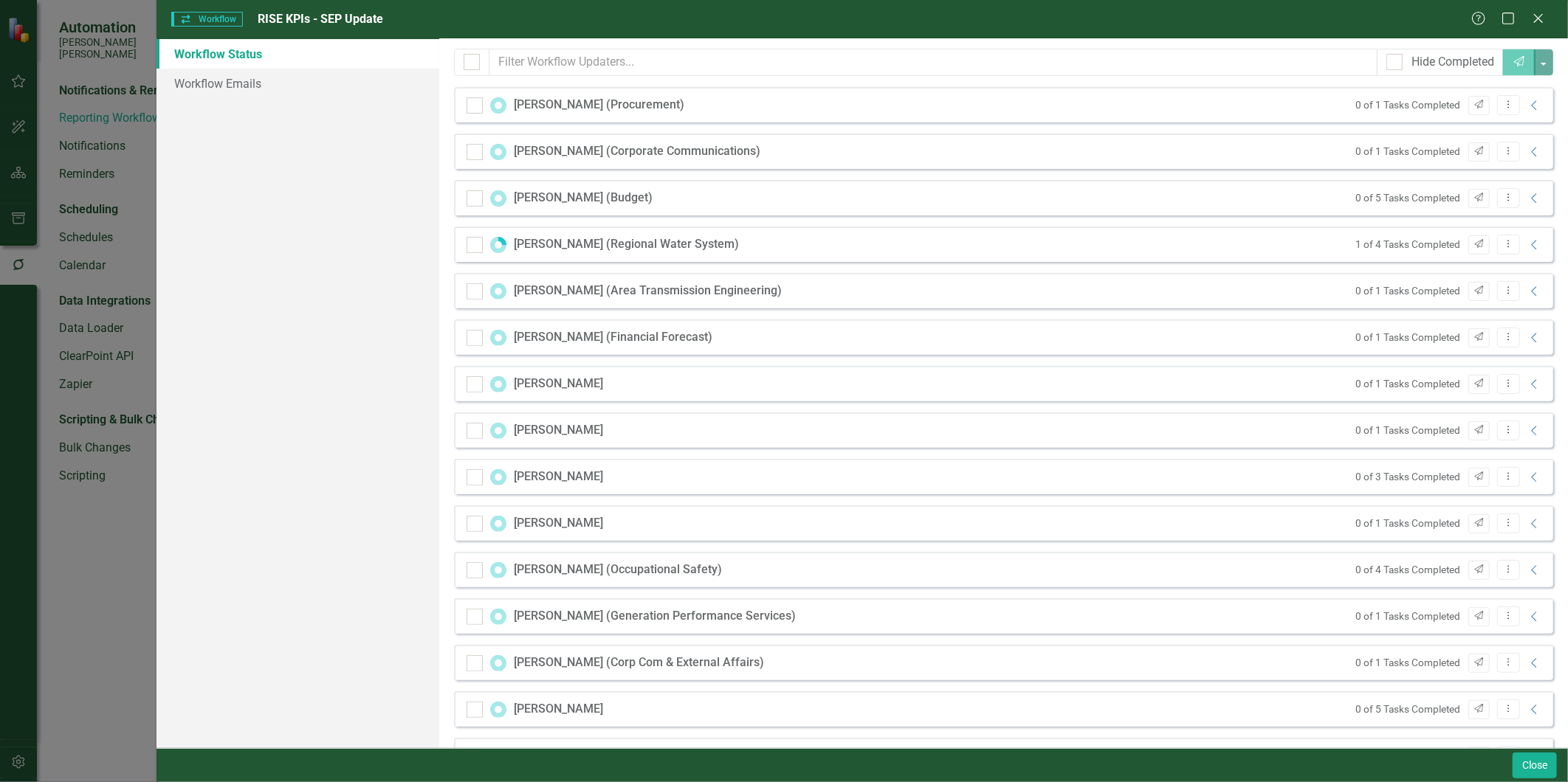
scroll to position [0, 0]
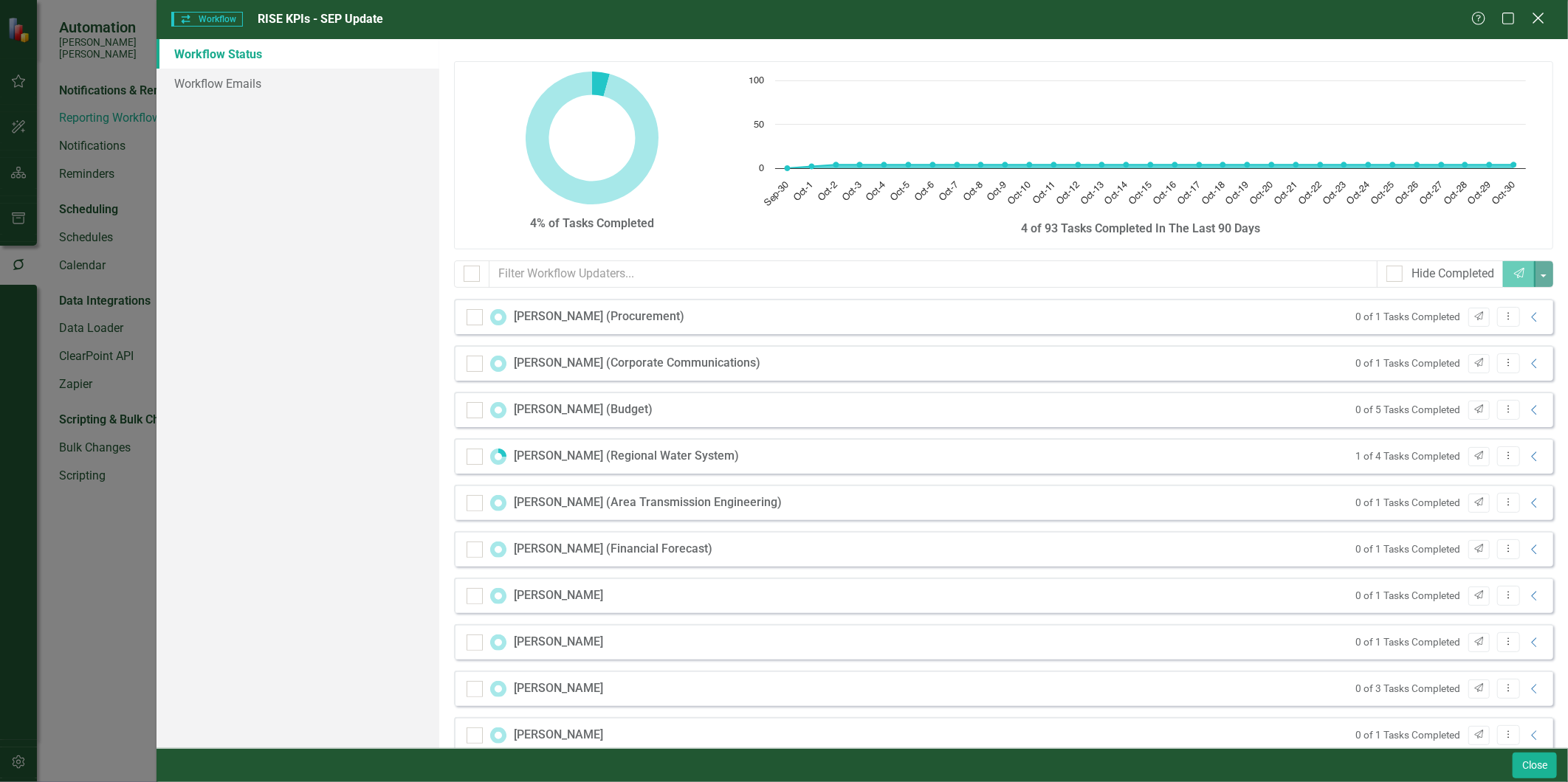
click at [1538, 19] on icon at bounding box center [1538, 18] width 11 height 11
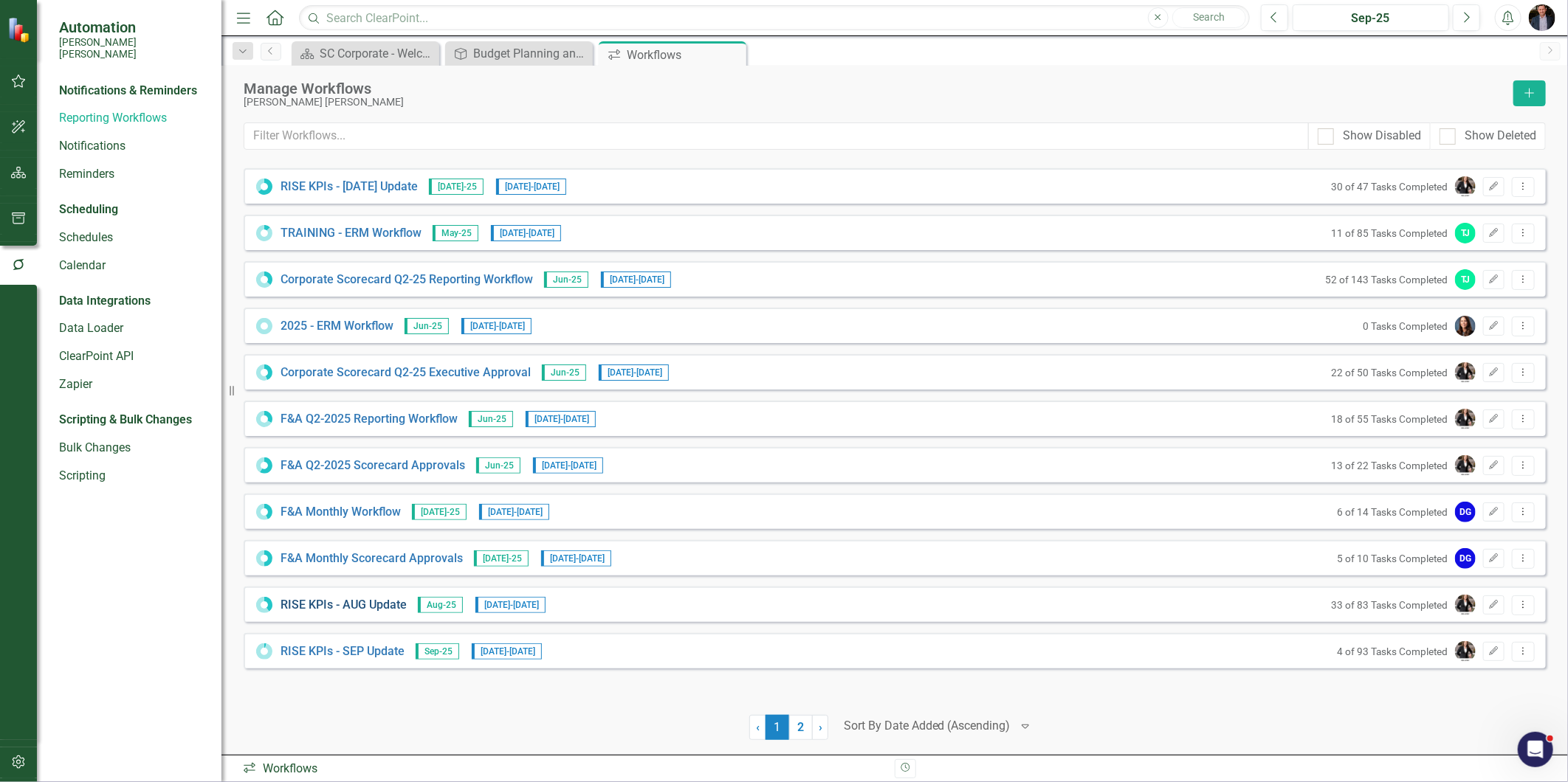
click at [342, 606] on link "RISE KPIs - AUG Update" at bounding box center [343, 605] width 126 height 17
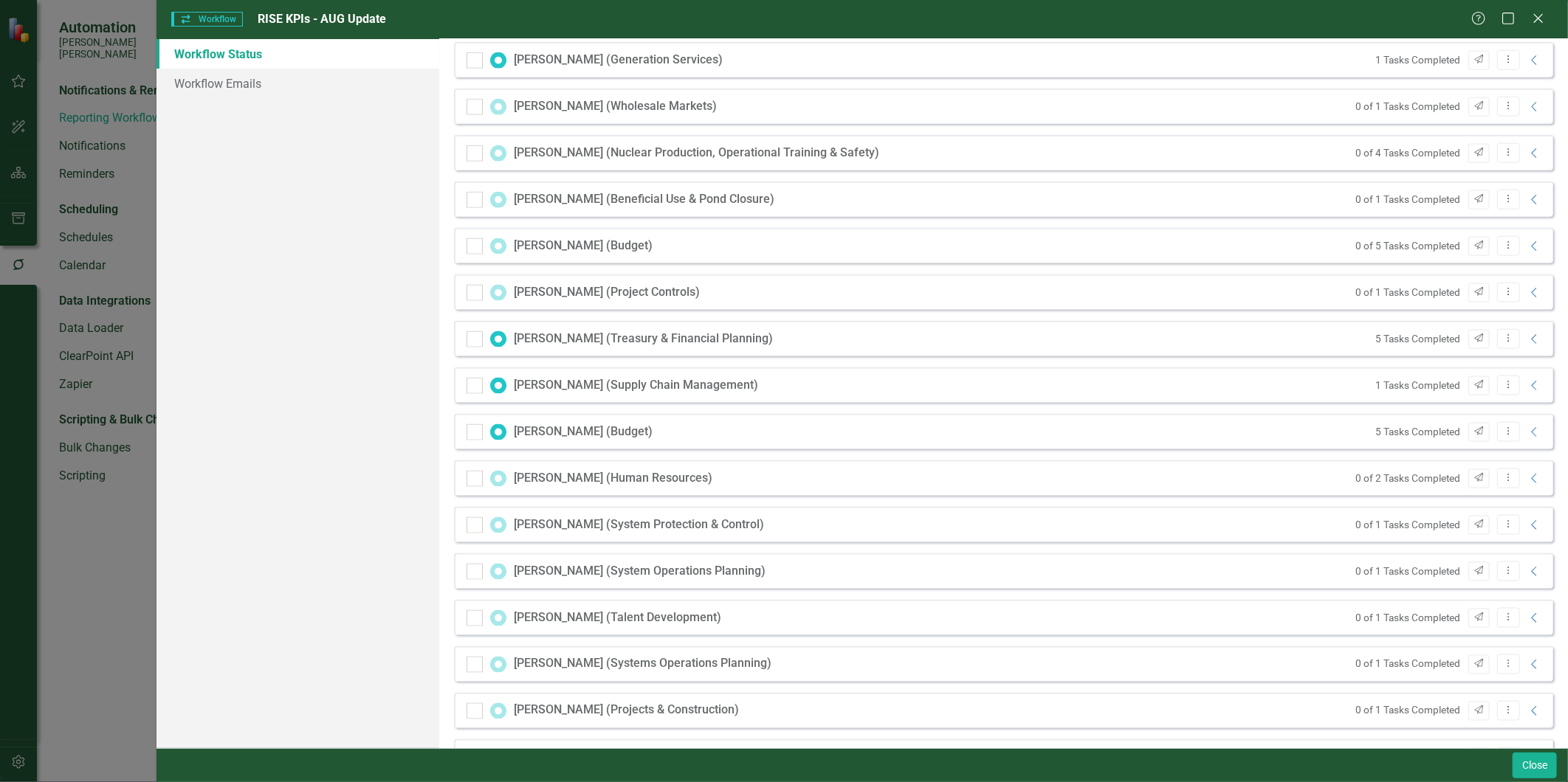
scroll to position [1147, 0]
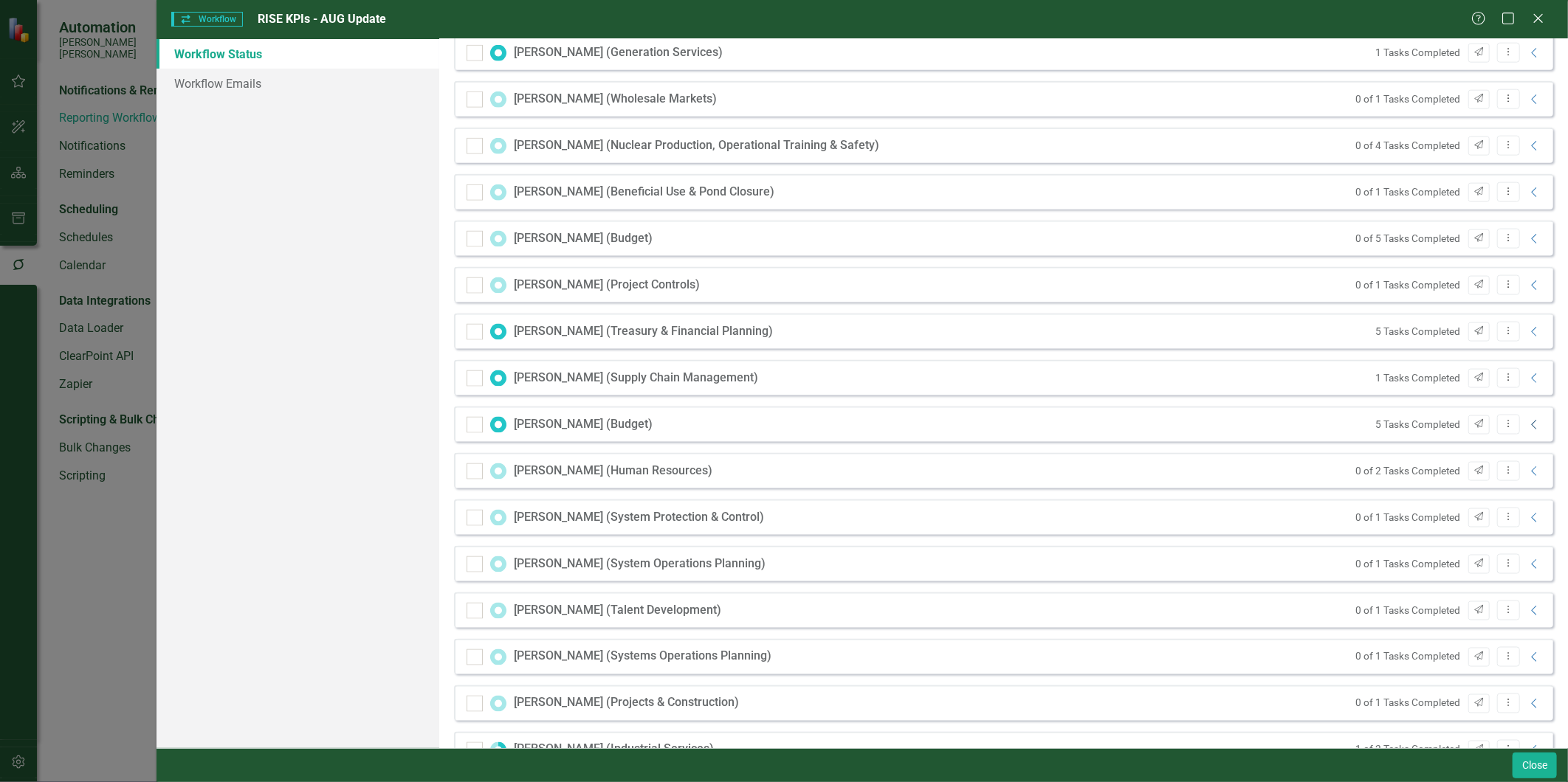
click at [1527, 425] on icon "Collapse" at bounding box center [1534, 425] width 15 height 12
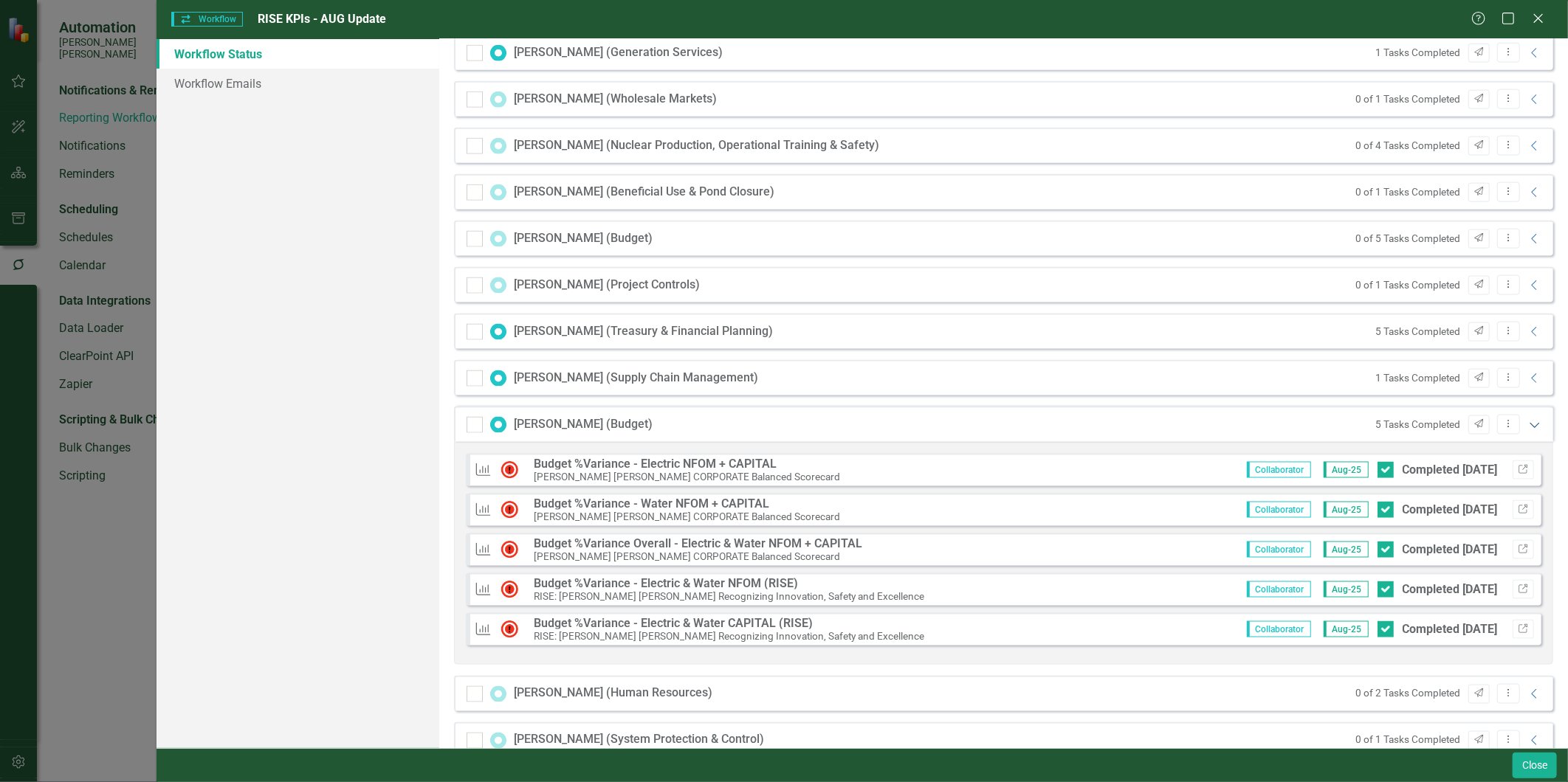
click at [1530, 426] on icon at bounding box center [1534, 426] width 10 height 5
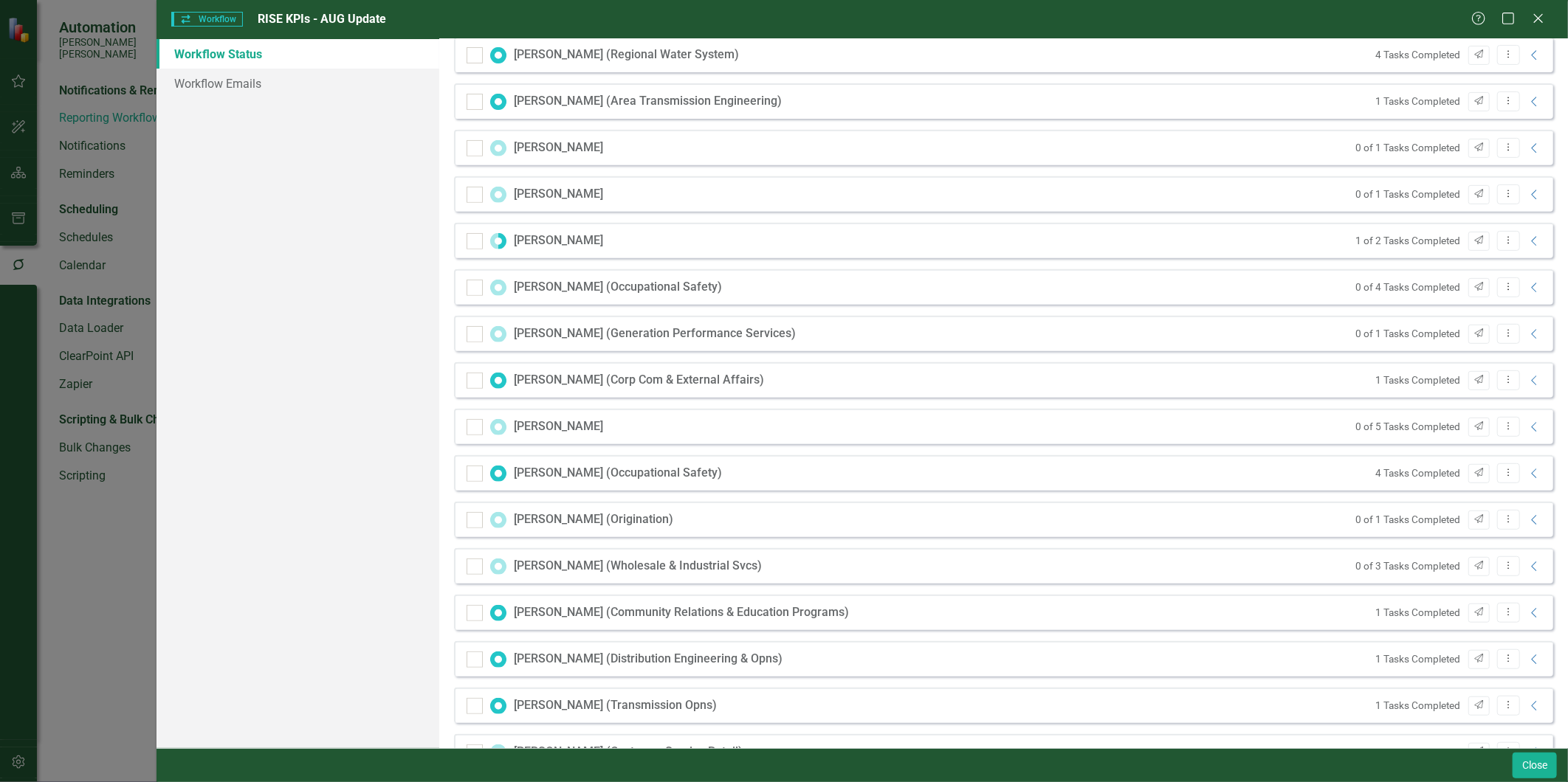
scroll to position [0, 0]
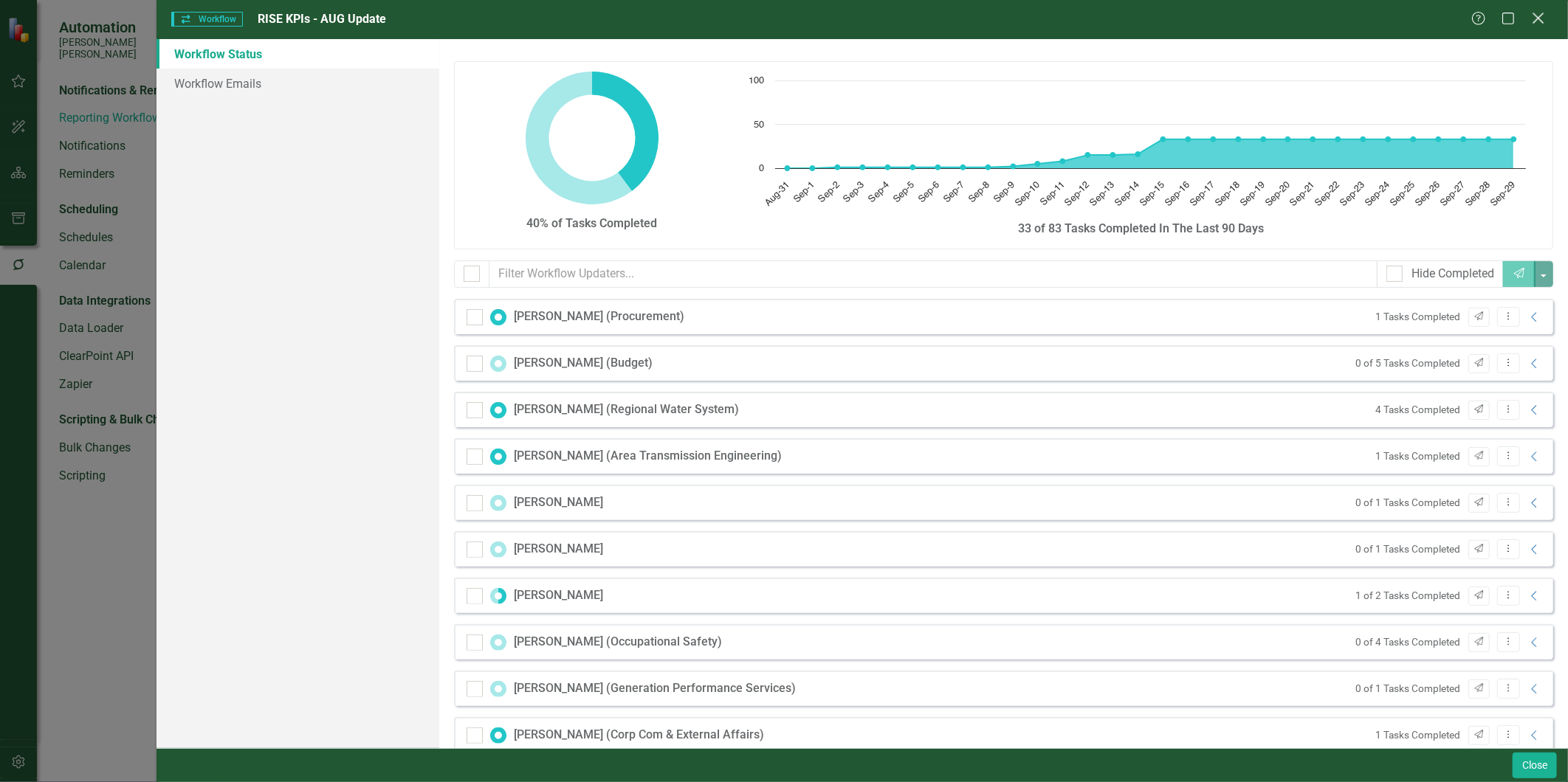
click at [1544, 13] on icon at bounding box center [1538, 18] width 11 height 11
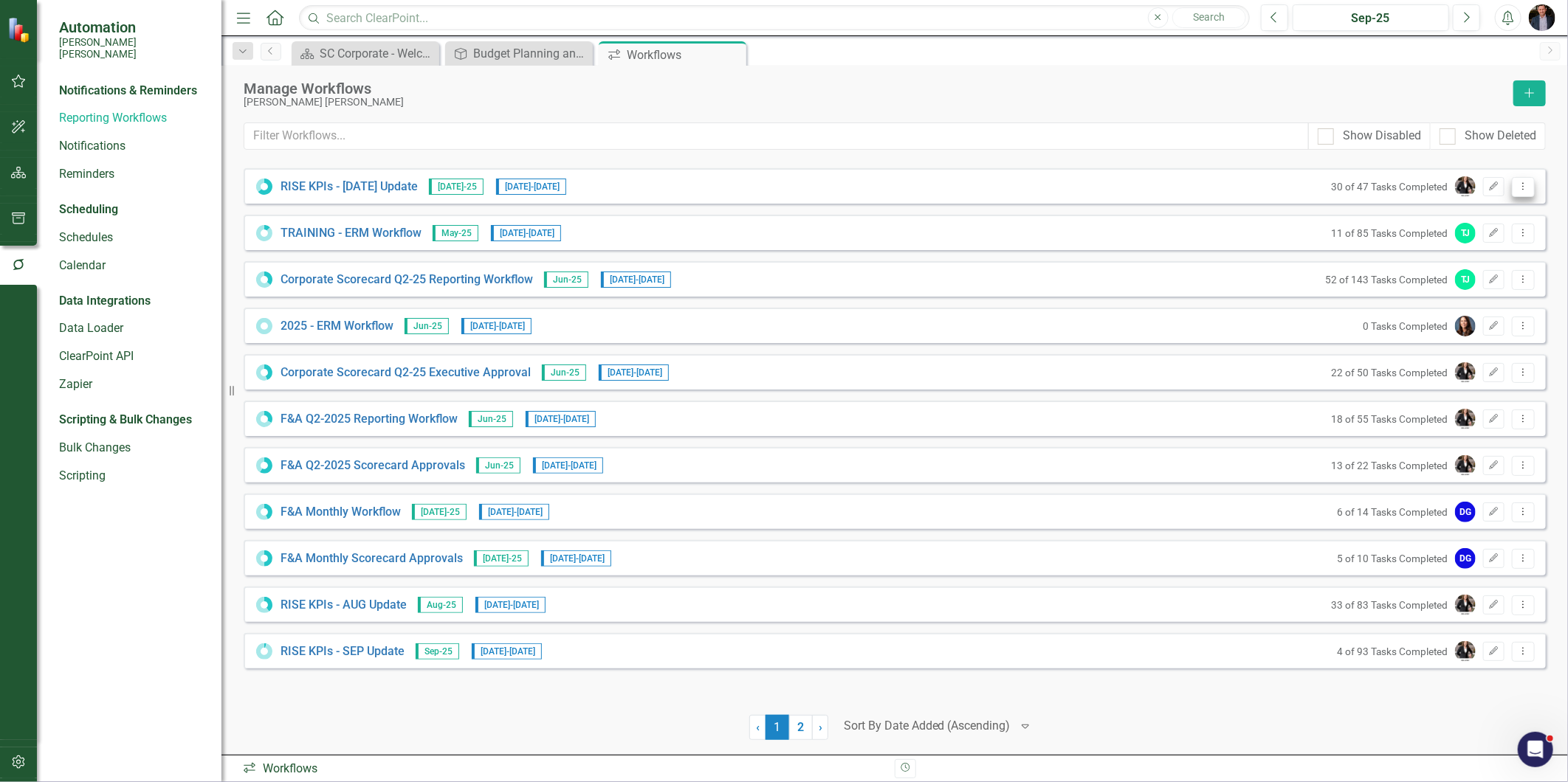
click at [1522, 187] on icon "Dropdown Menu" at bounding box center [1523, 186] width 13 height 10
click at [628, 196] on div "RISE KPIs - [DATE] Update [DATE]-25 [DATE] - [DATE] 30 of 47 Tasks Completed Ed…" at bounding box center [895, 186] width 1302 height 36
click at [329, 172] on div "RISE KPIs - [DATE] Update [DATE]-25 [DATE] - [DATE] 30 of 47 Tasks Completed Ed…" at bounding box center [895, 186] width 1302 height 36
click at [321, 181] on link "RISE KPIs - [DATE] Update" at bounding box center [349, 187] width 138 height 17
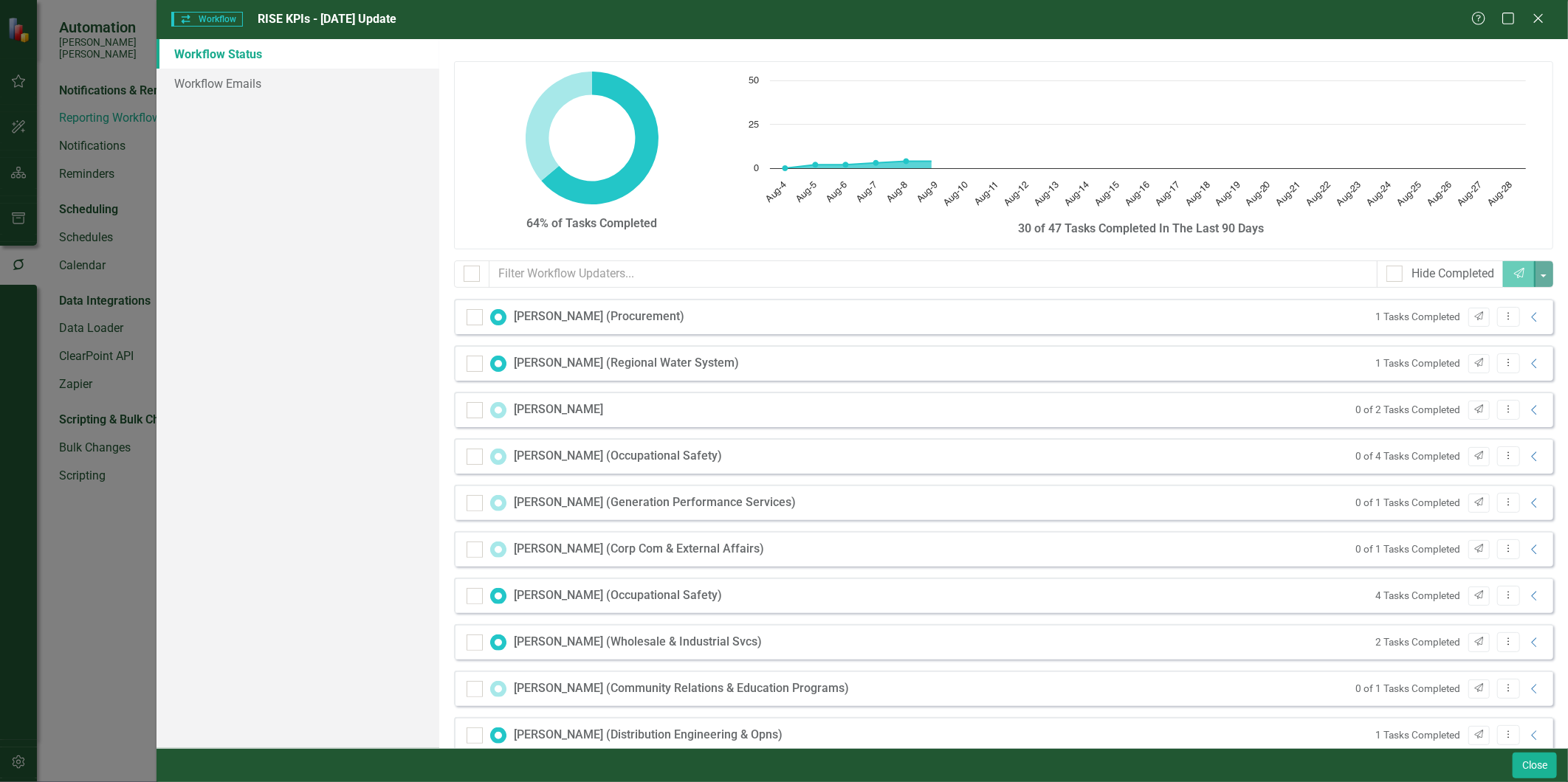
checkbox input "false"
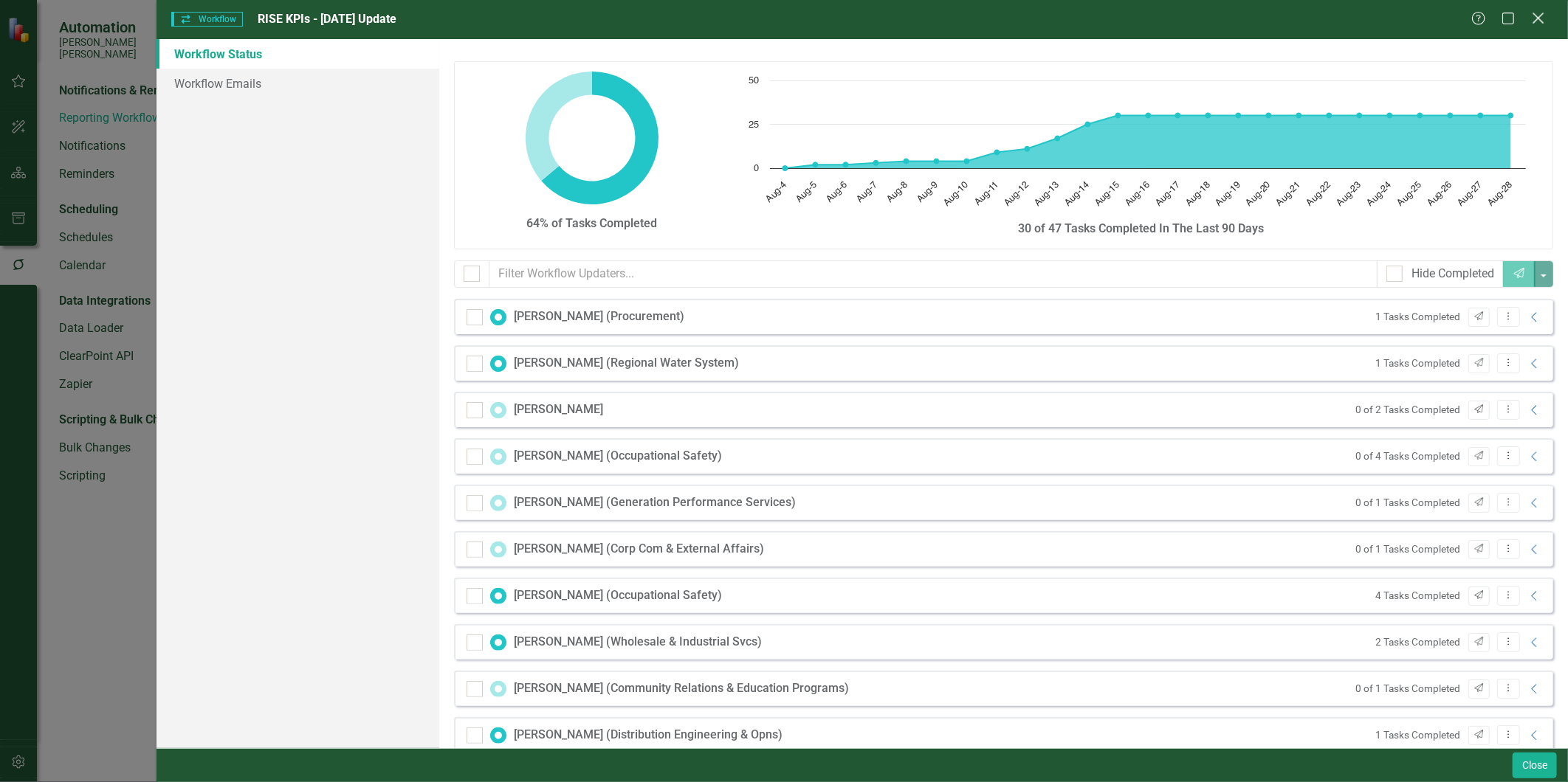
click at [1534, 23] on icon at bounding box center [1538, 18] width 11 height 11
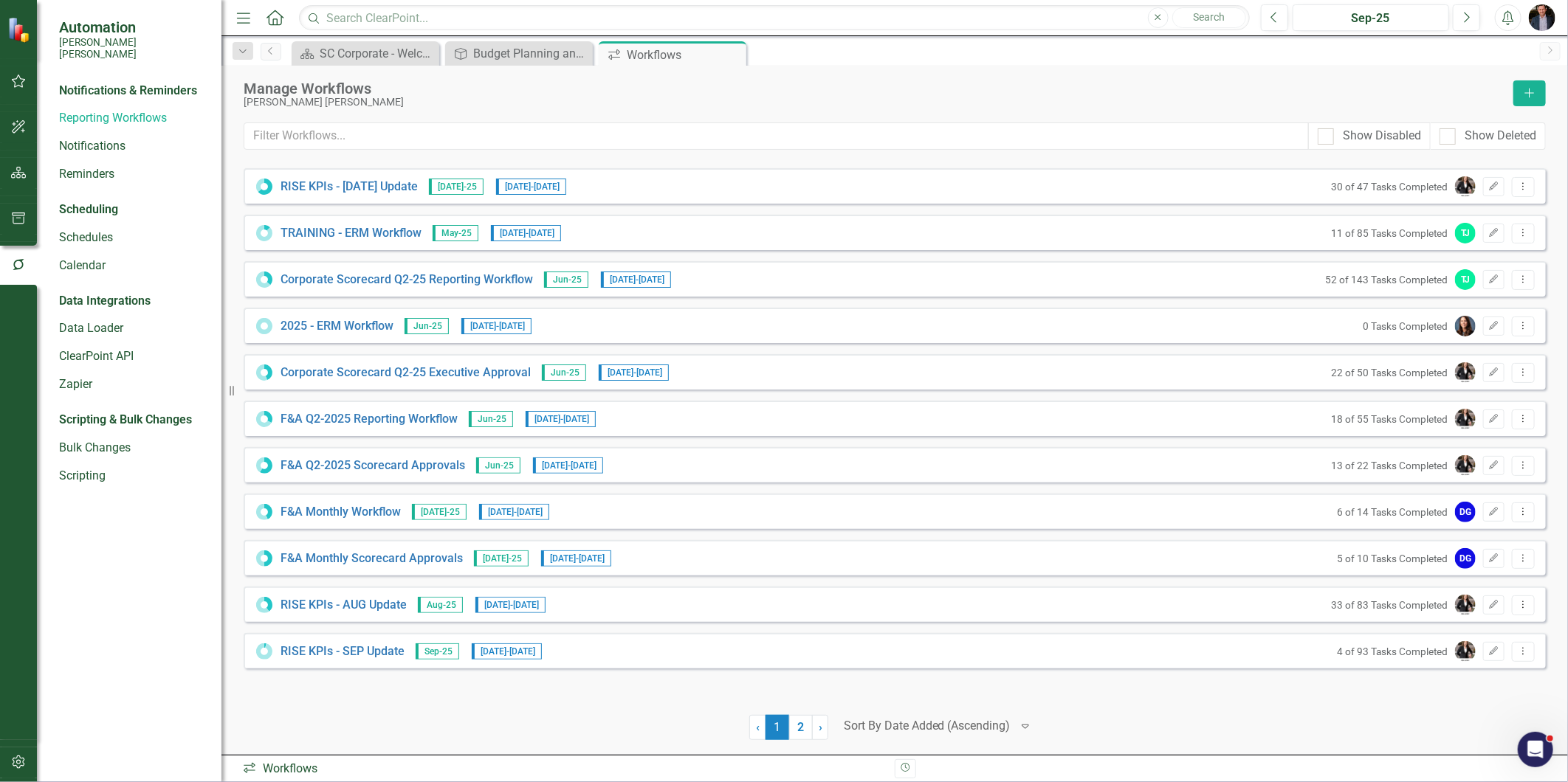
click at [928, 723] on div at bounding box center [927, 727] width 167 height 20
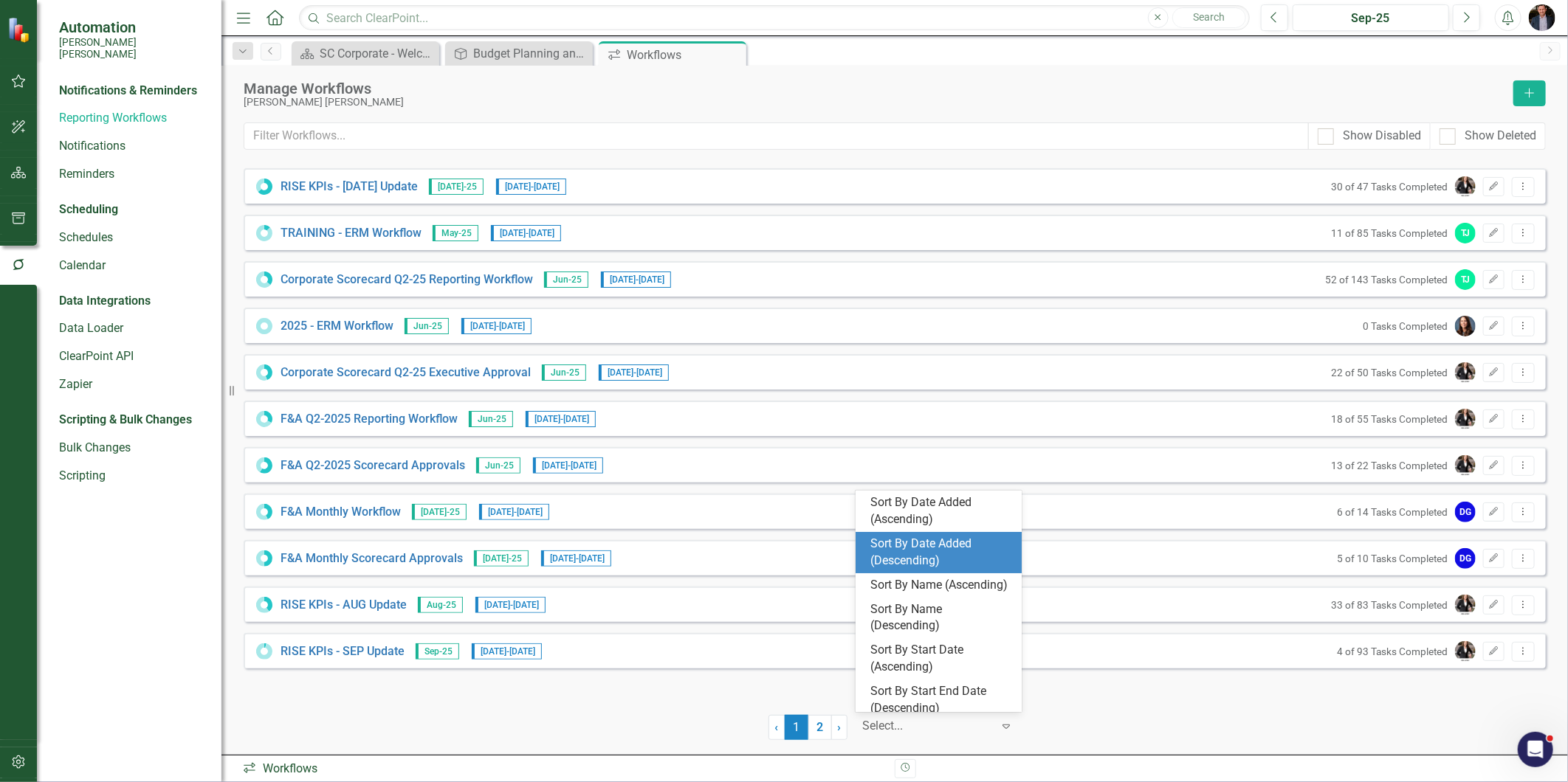
scroll to position [107, 0]
click at [964, 572] on div "Sort By Start Date (Ascending)" at bounding box center [942, 569] width 143 height 34
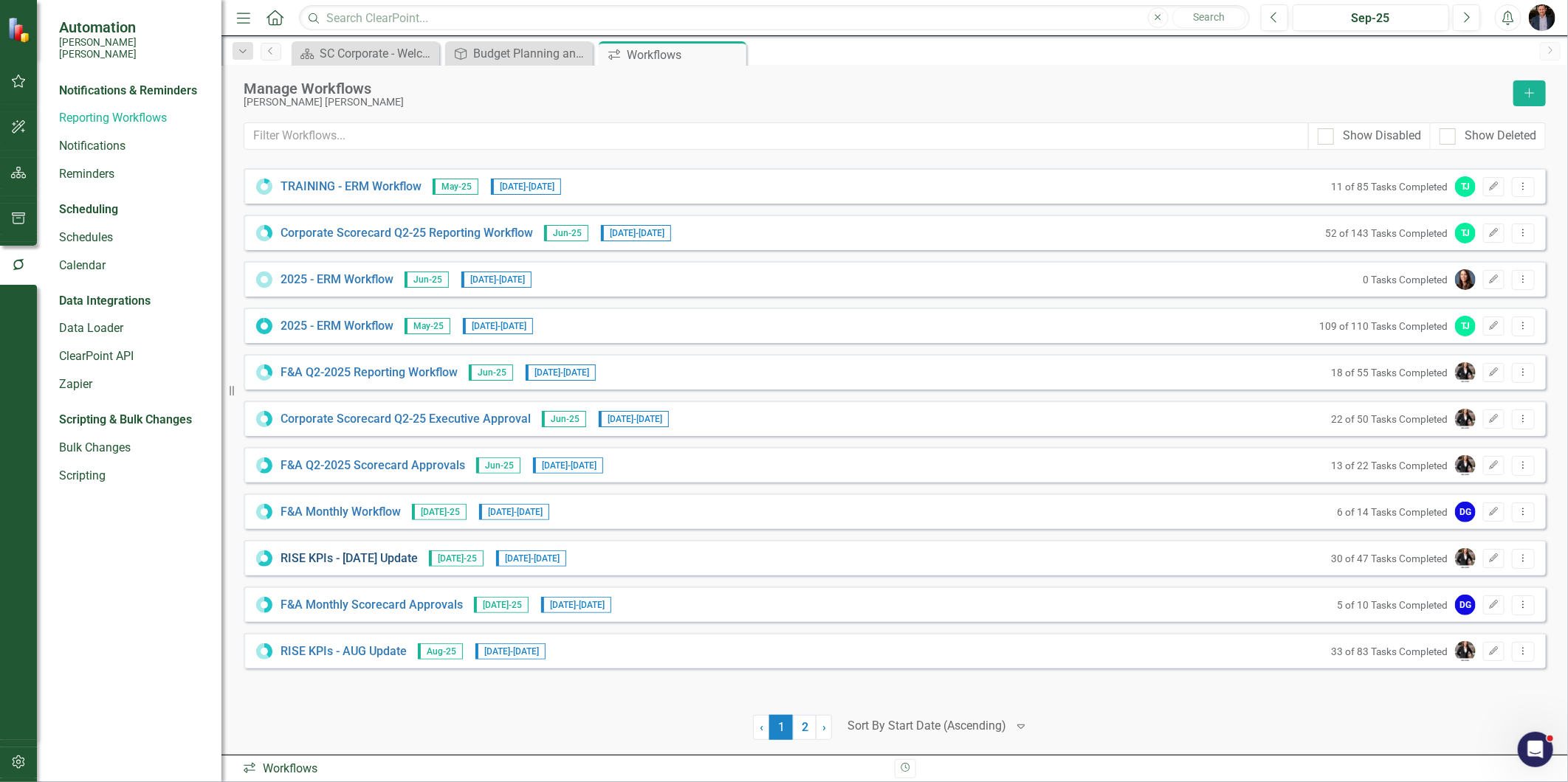
click at [355, 555] on link "RISE KPIs - [DATE] Update" at bounding box center [349, 559] width 138 height 17
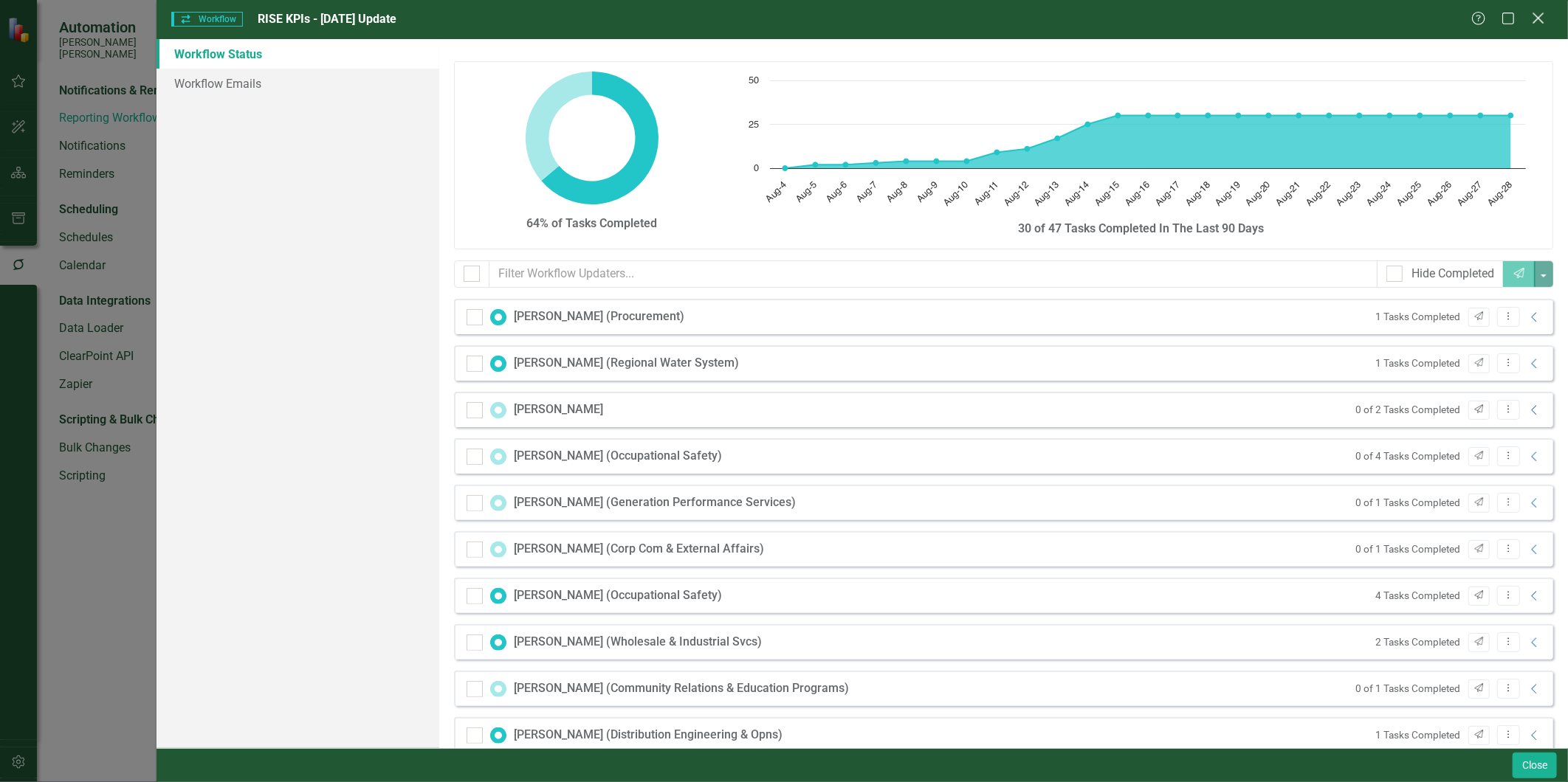
click at [1543, 20] on icon "Close" at bounding box center [1538, 18] width 19 height 14
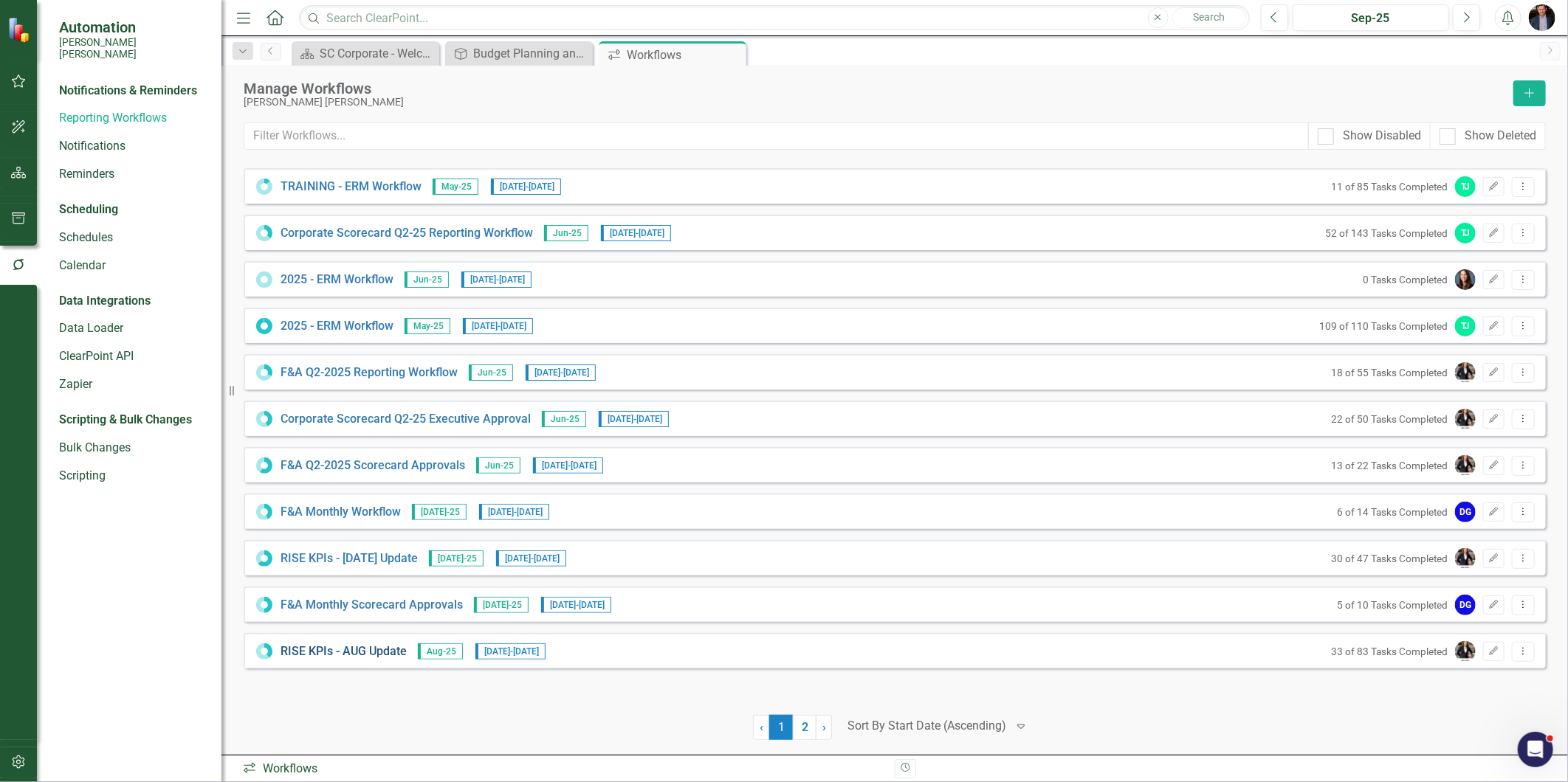
click at [381, 645] on link "RISE KPIs - AUG Update" at bounding box center [343, 652] width 126 height 17
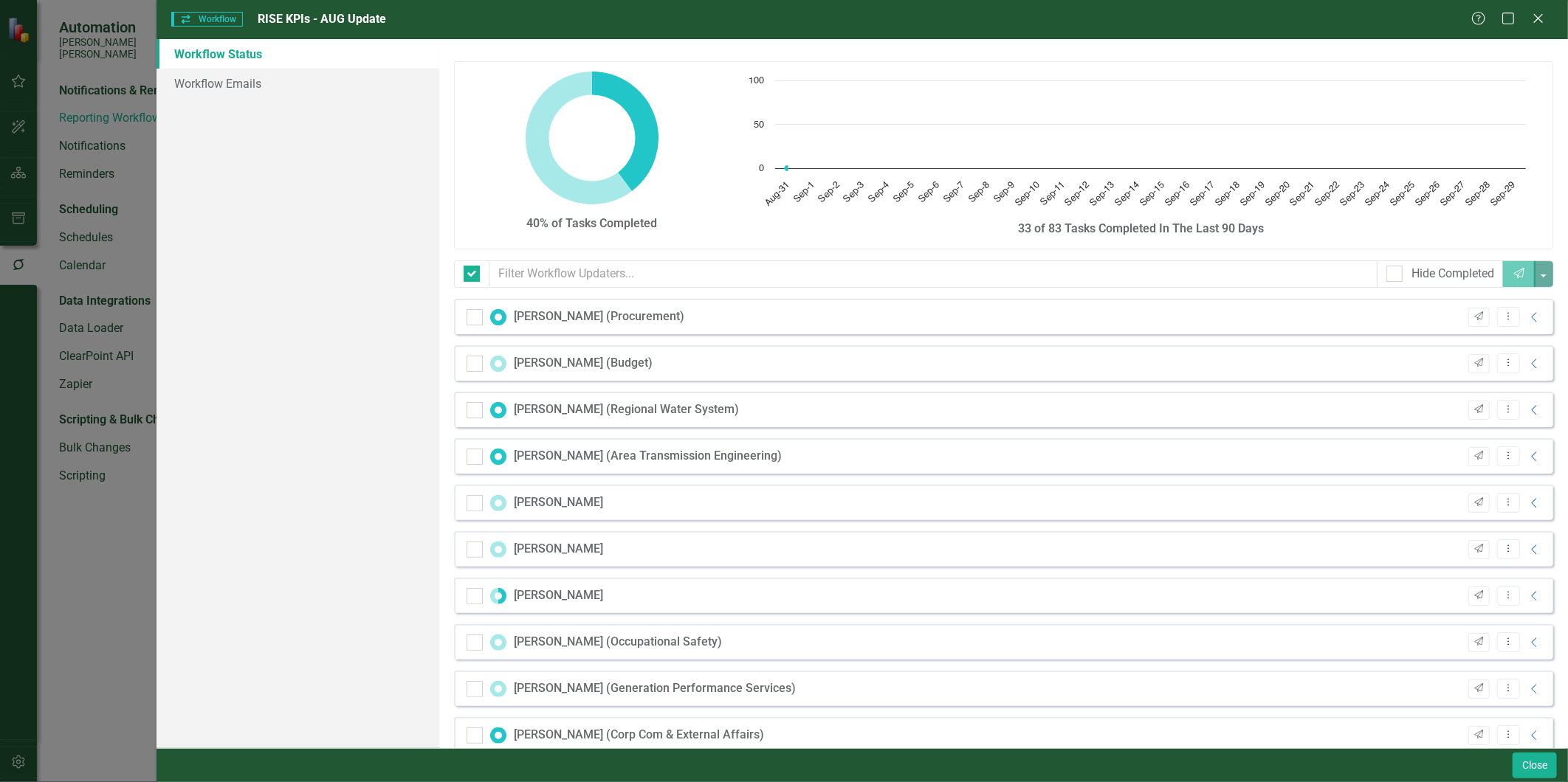
checkbox input "false"
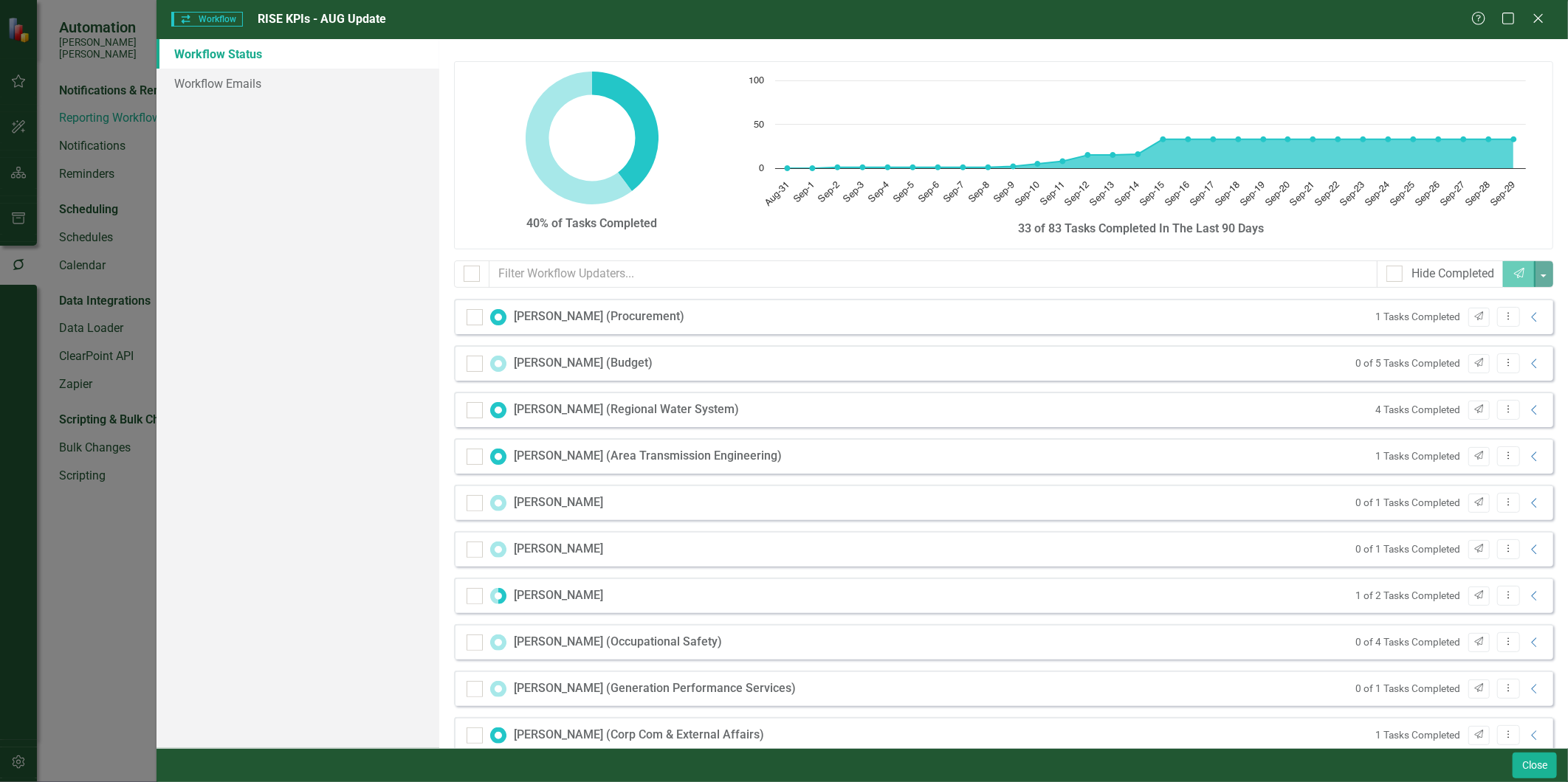
click at [1550, 16] on div "Help Maximize Close" at bounding box center [1513, 19] width 82 height 17
click at [1539, 18] on icon at bounding box center [1538, 18] width 11 height 11
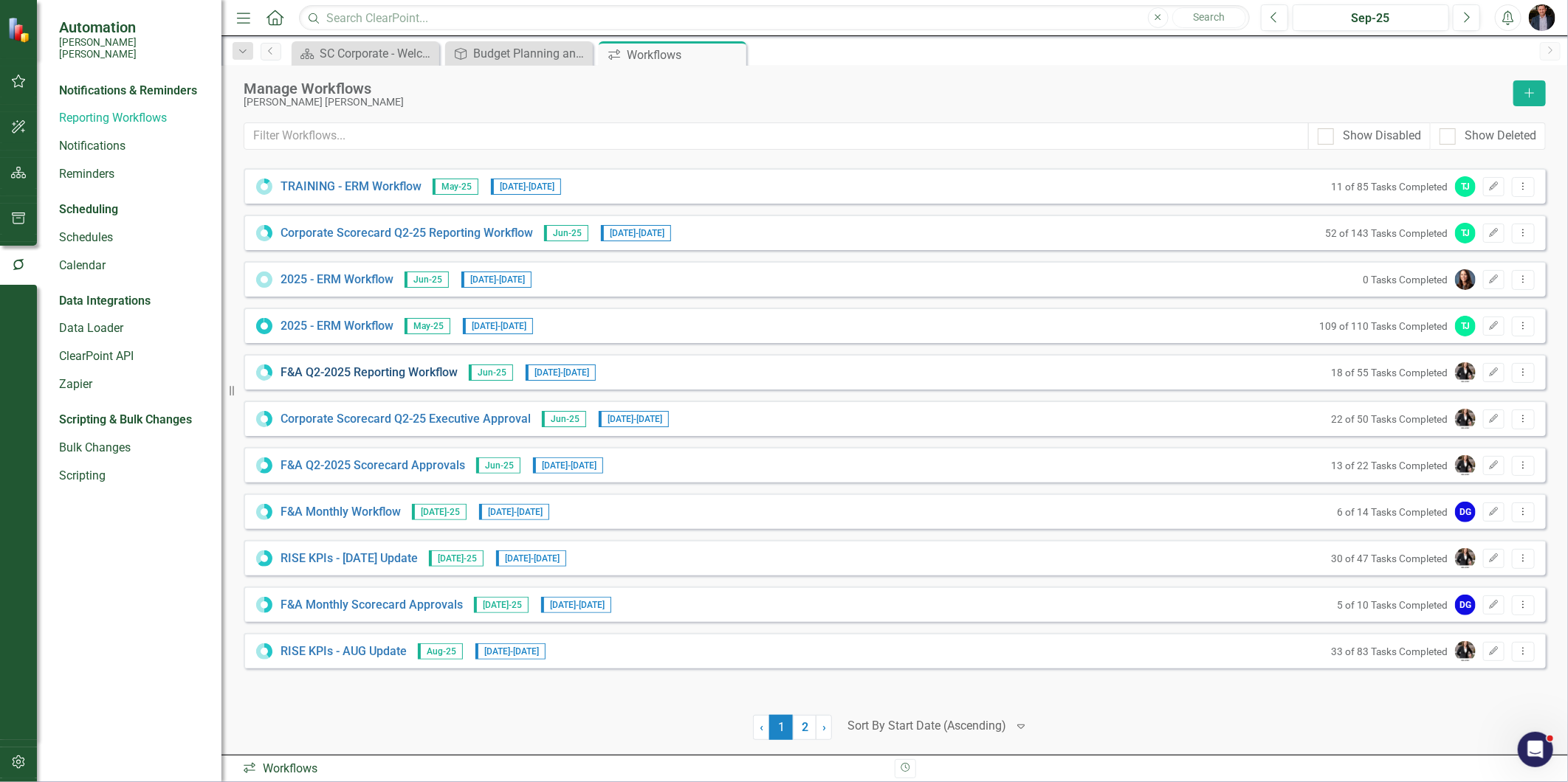
click at [399, 372] on link "F&A Q2-2025 Reporting Workflow" at bounding box center [369, 372] width 177 height 17
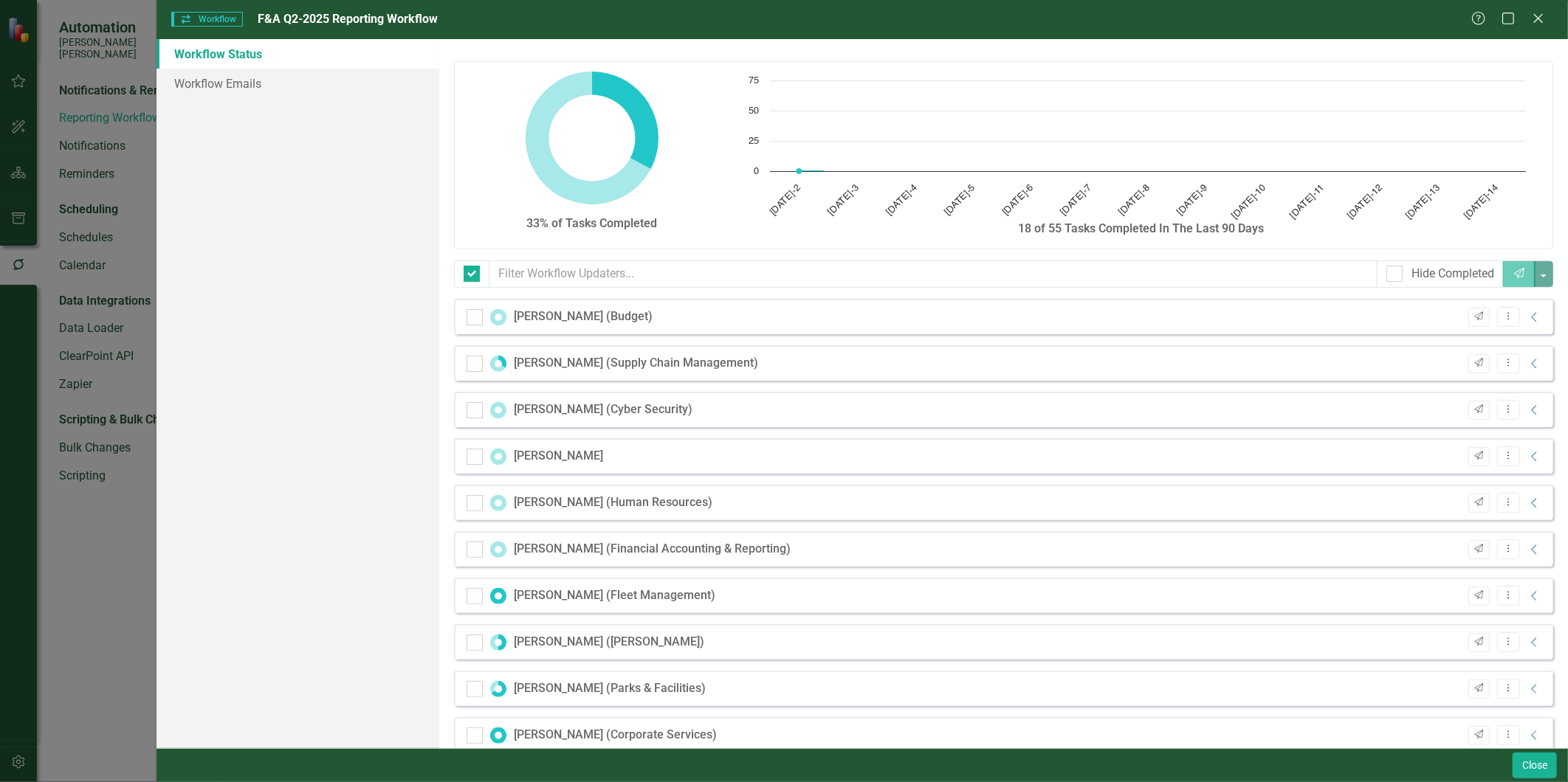
checkbox input "false"
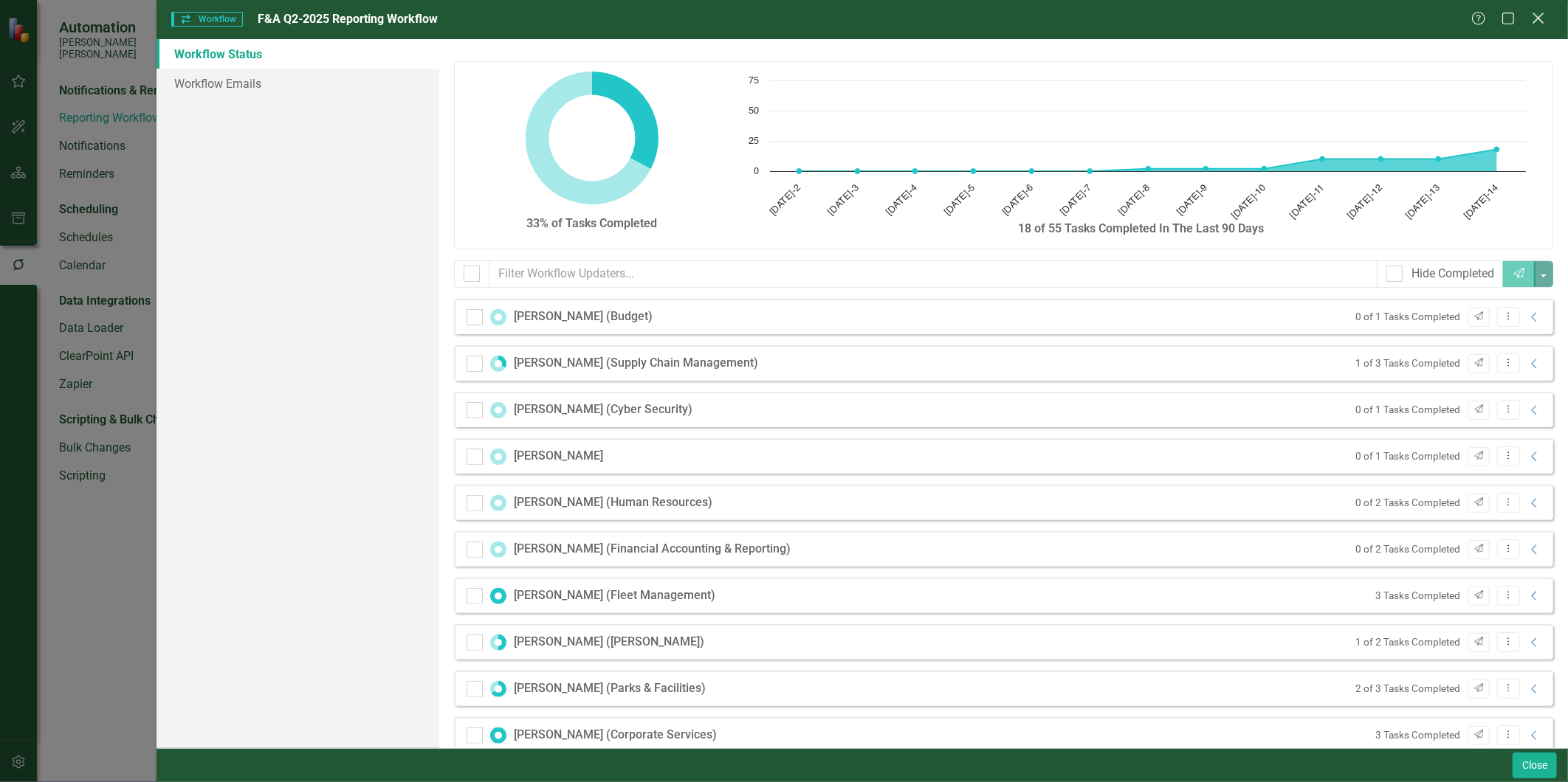
click at [1539, 21] on icon "Close" at bounding box center [1538, 18] width 19 height 14
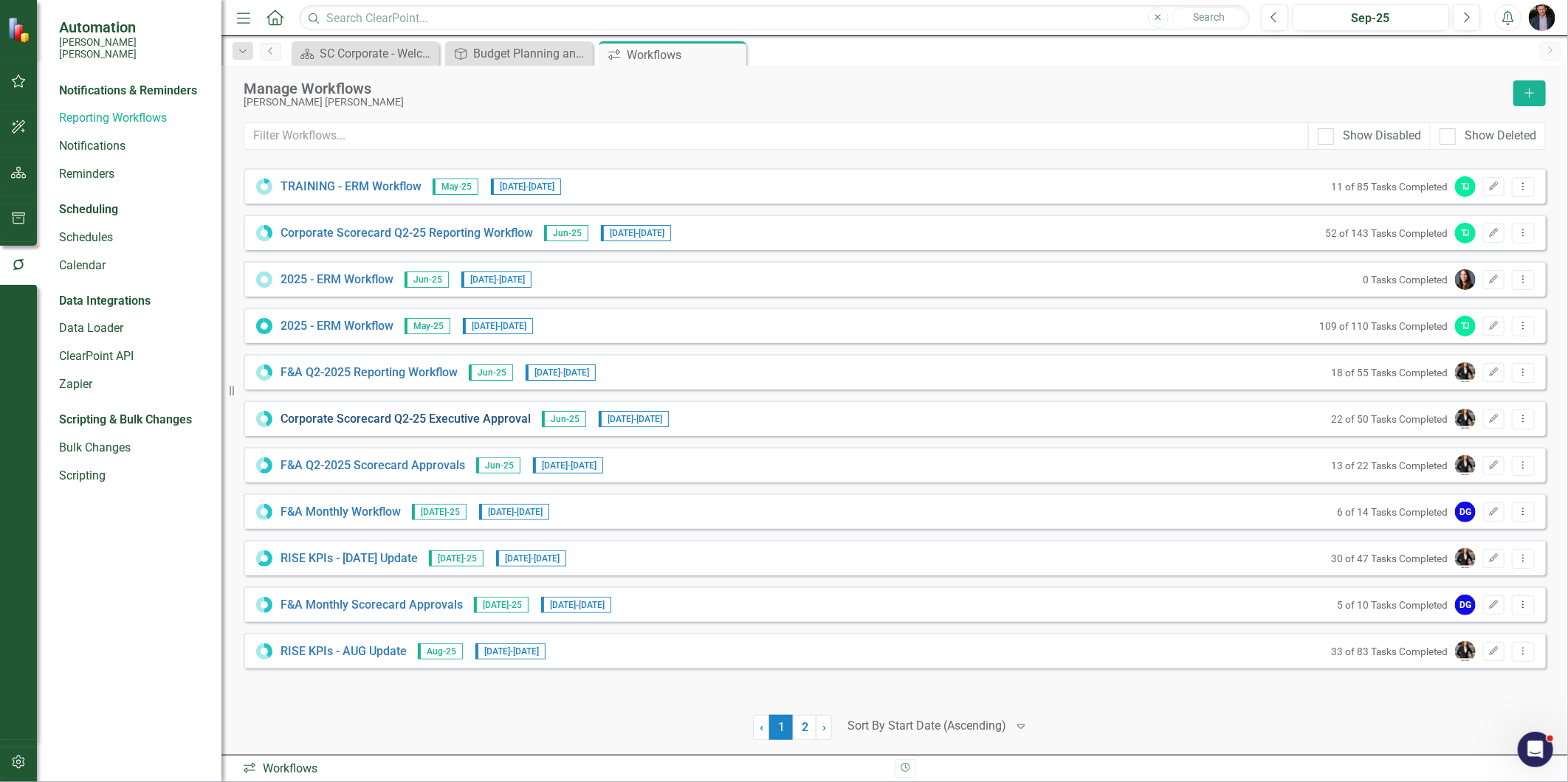
click at [389, 424] on link "Corporate Scorecard Q2-25 Executive Approval" at bounding box center [405, 419] width 250 height 17
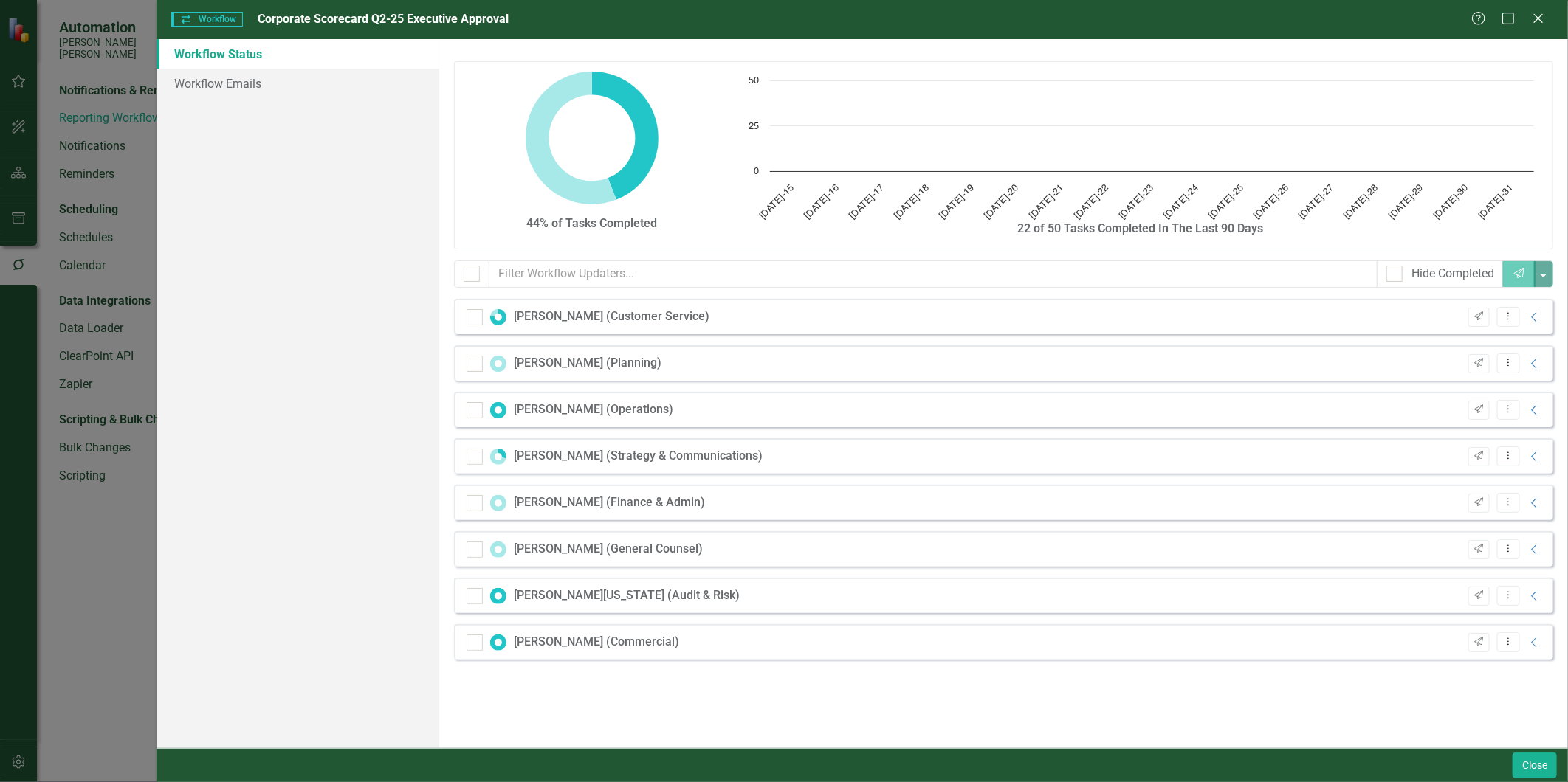
checkbox input "false"
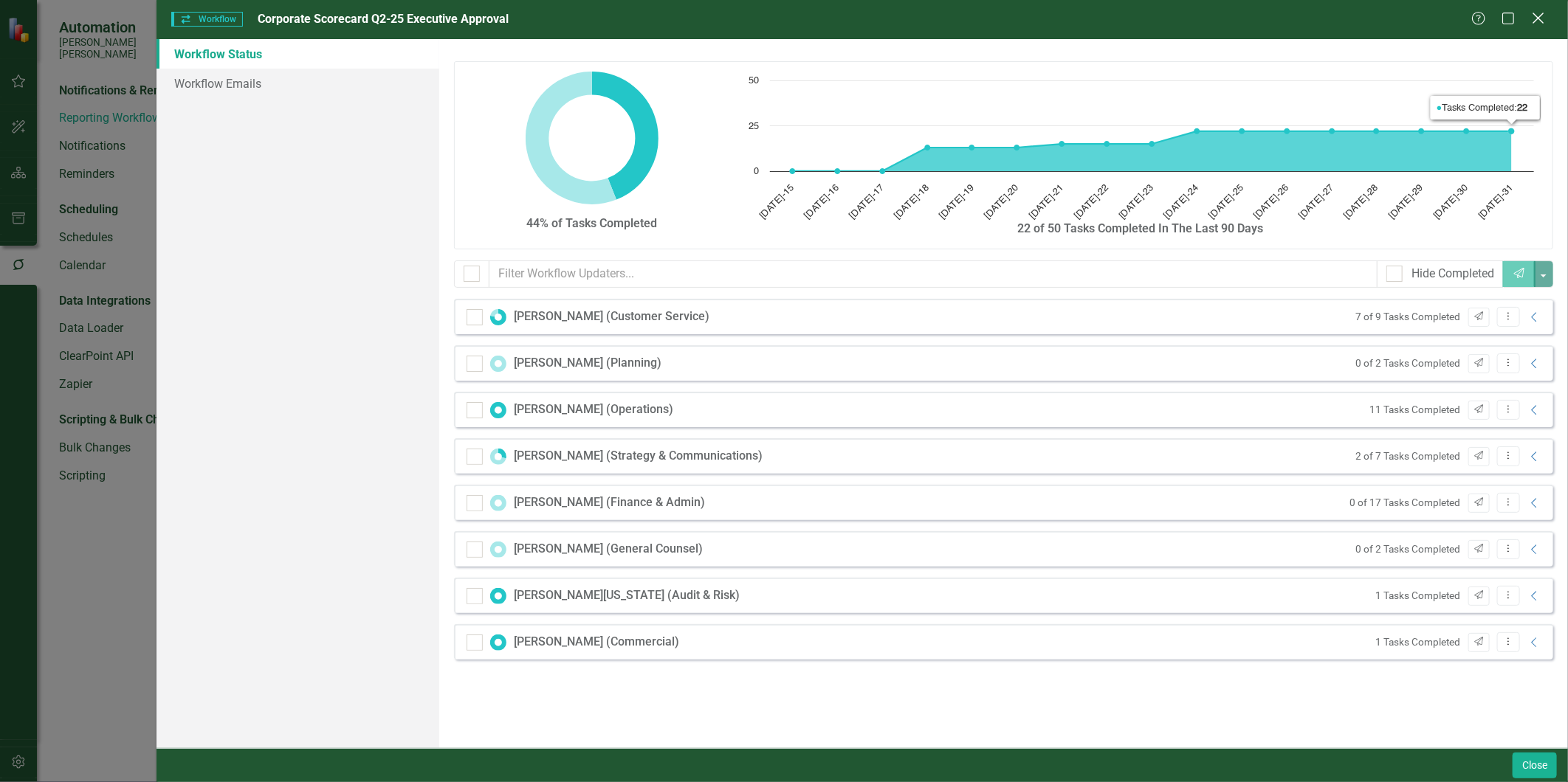
click at [1538, 21] on icon "Close" at bounding box center [1538, 18] width 19 height 14
